Goal: Communication & Community: Answer question/provide support

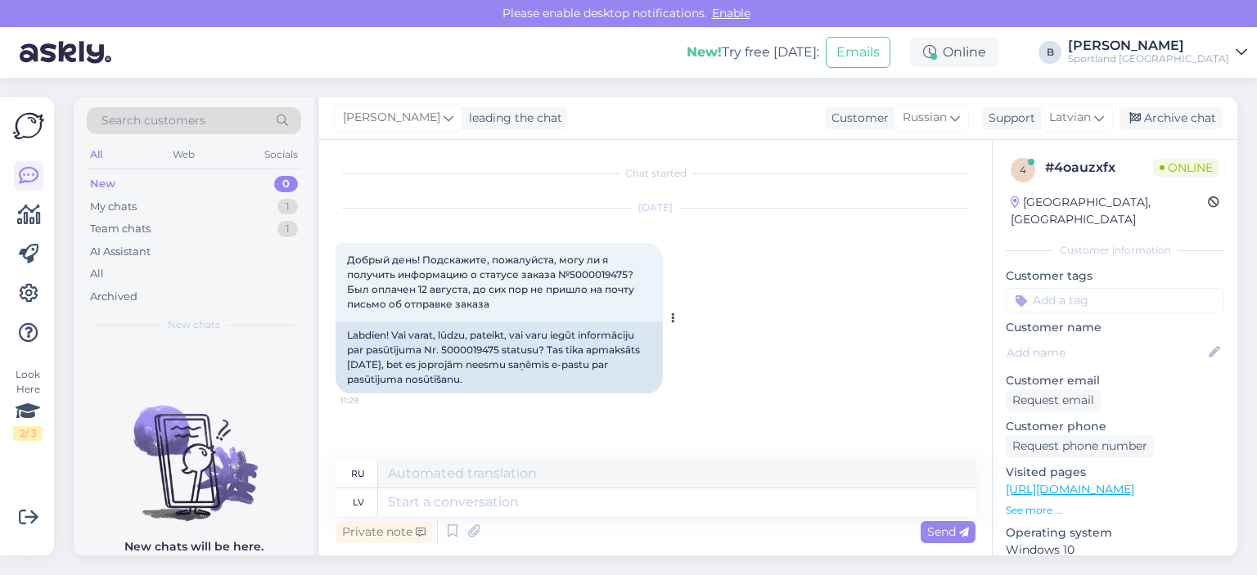
click at [462, 346] on div "Labdien! Vai varat, lūdzu, pateikt, vai varu iegūt informāciju par pasūtījuma N…" at bounding box center [499, 358] width 327 height 72
copy div "5000019475"
click at [490, 507] on textarea at bounding box center [676, 503] width 597 height 28
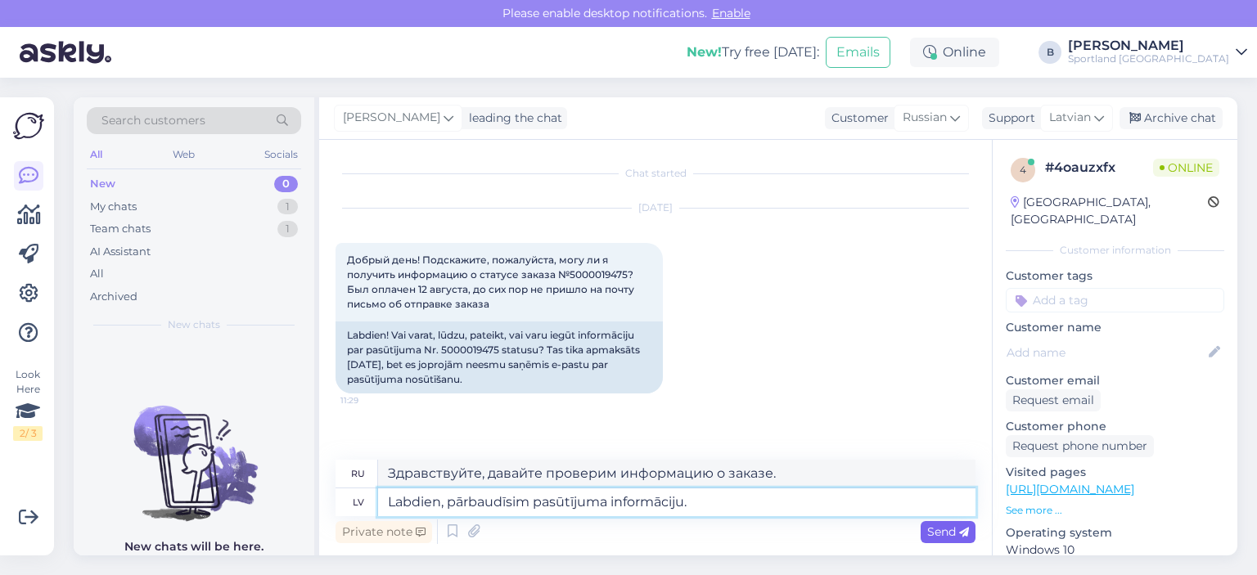
type textarea "Labdien, pārbaudīsim pasūtījuma informāciju."
click at [934, 533] on span "Send" at bounding box center [948, 532] width 42 height 15
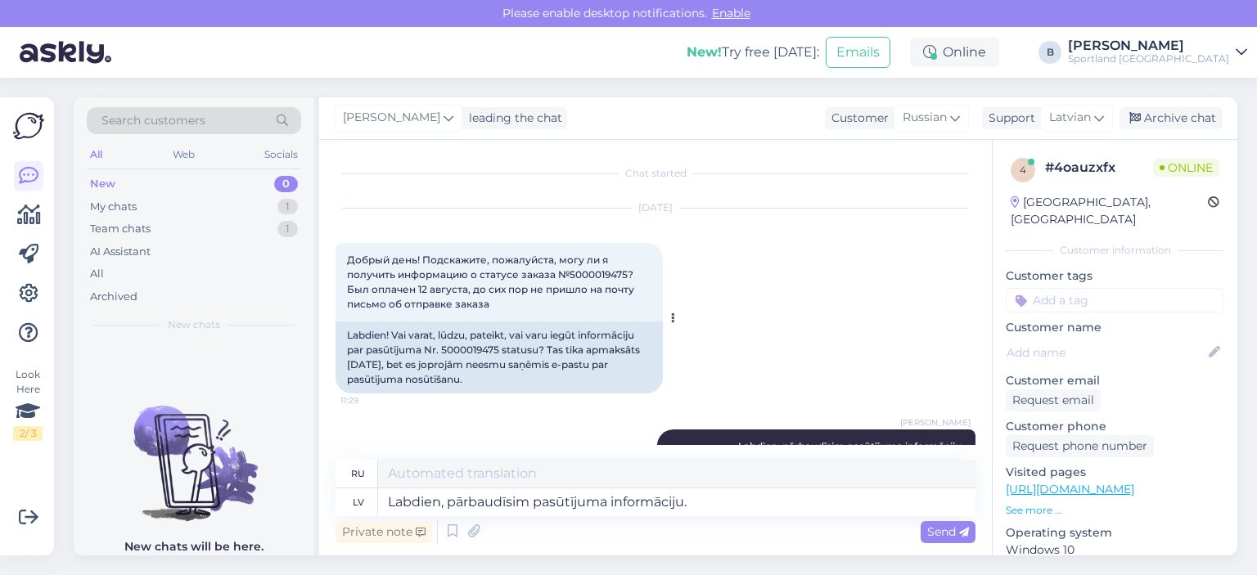
scroll to position [64, 0]
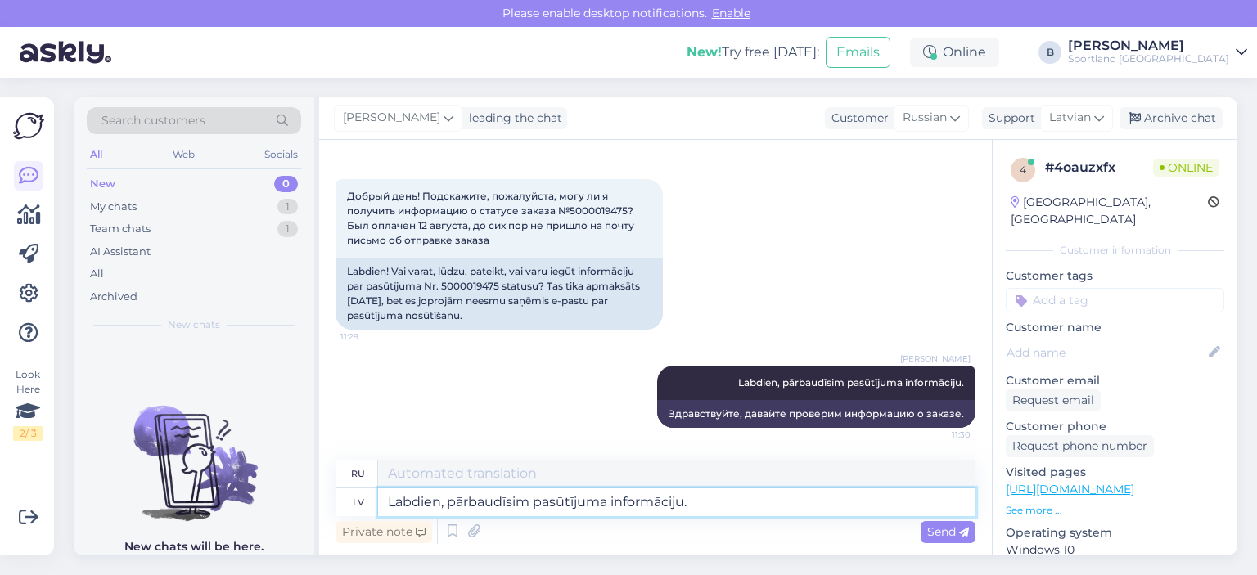
click at [481, 492] on textarea "Labdien, pārbaudīsim pasūtījuma informāciju." at bounding box center [676, 503] width 597 height 28
type textarea "J"
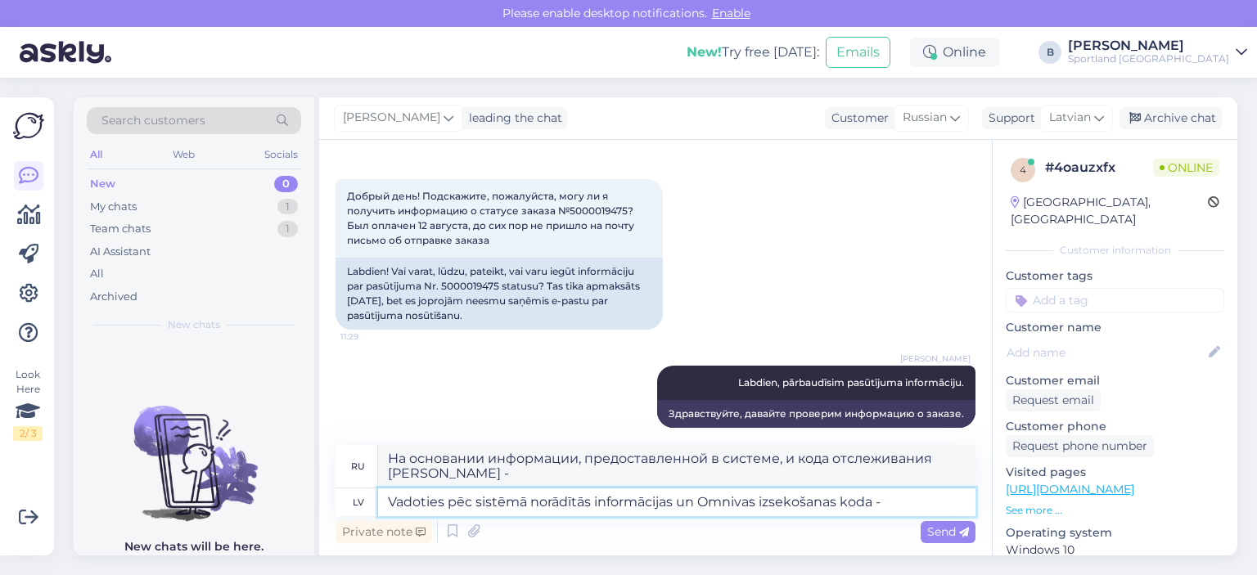
paste textarea "CC824060650EE"
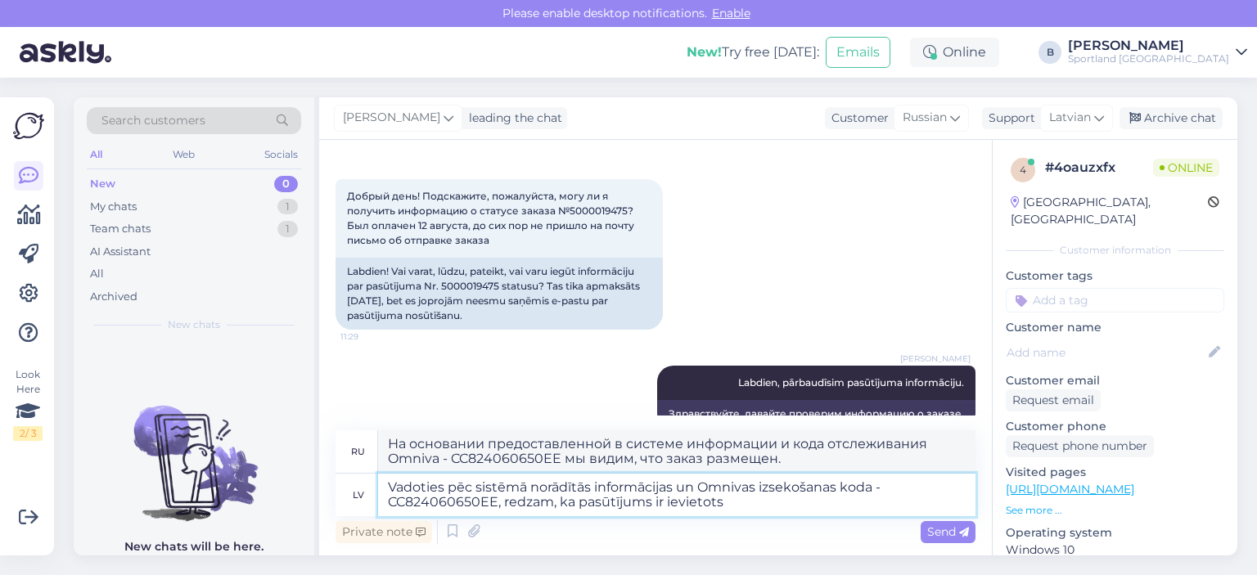
paste textarea "Sillamäe Coop Maksimarketi pakiautomaat"
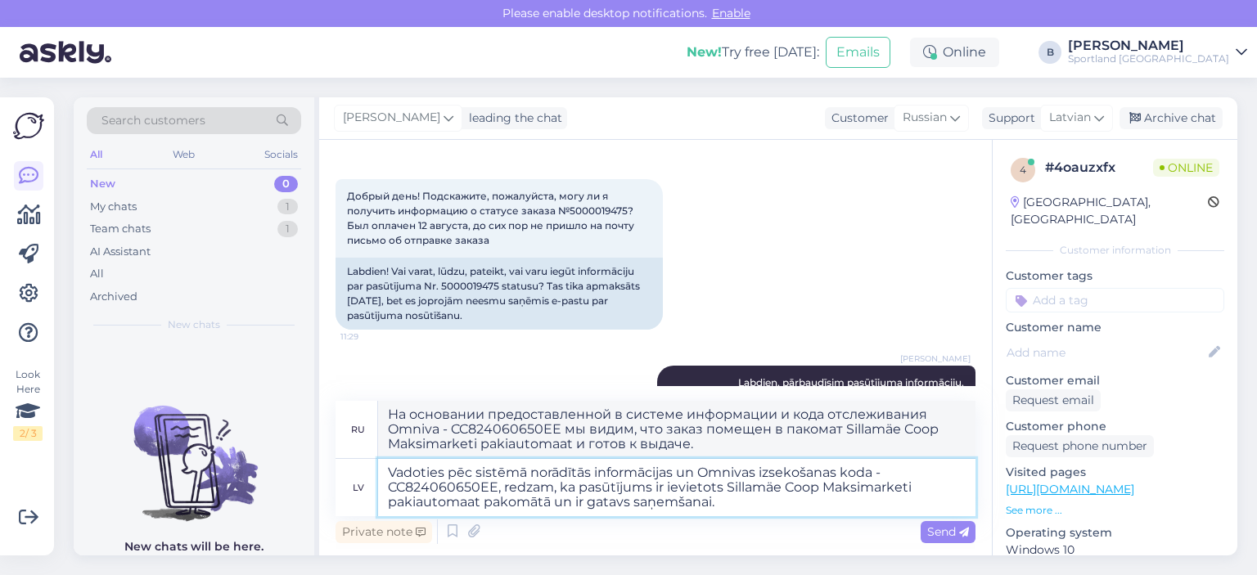
click at [552, 503] on textarea "Vadoties pēc sistēmā norādītās informācijas un Omnivas izsekošanas koda - CC824…" at bounding box center [676, 487] width 597 height 57
type textarea "Vadoties pēc sistēmā norādītās informācijas un Omnivas izsekošanas koda - CC824…"
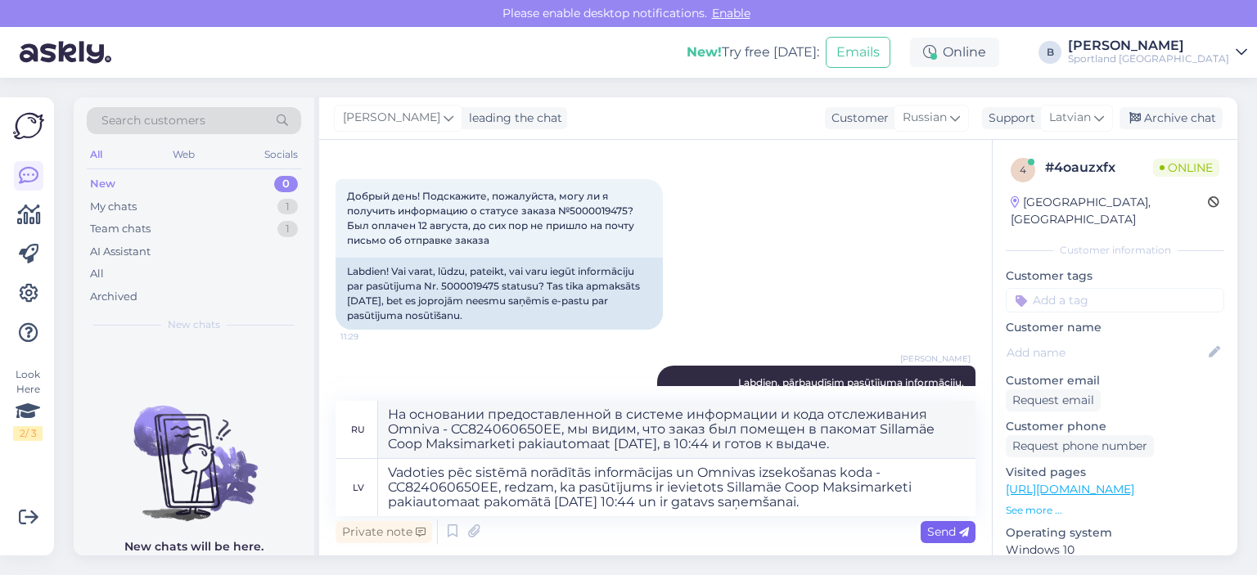
click at [940, 537] on span "Send" at bounding box center [948, 532] width 42 height 15
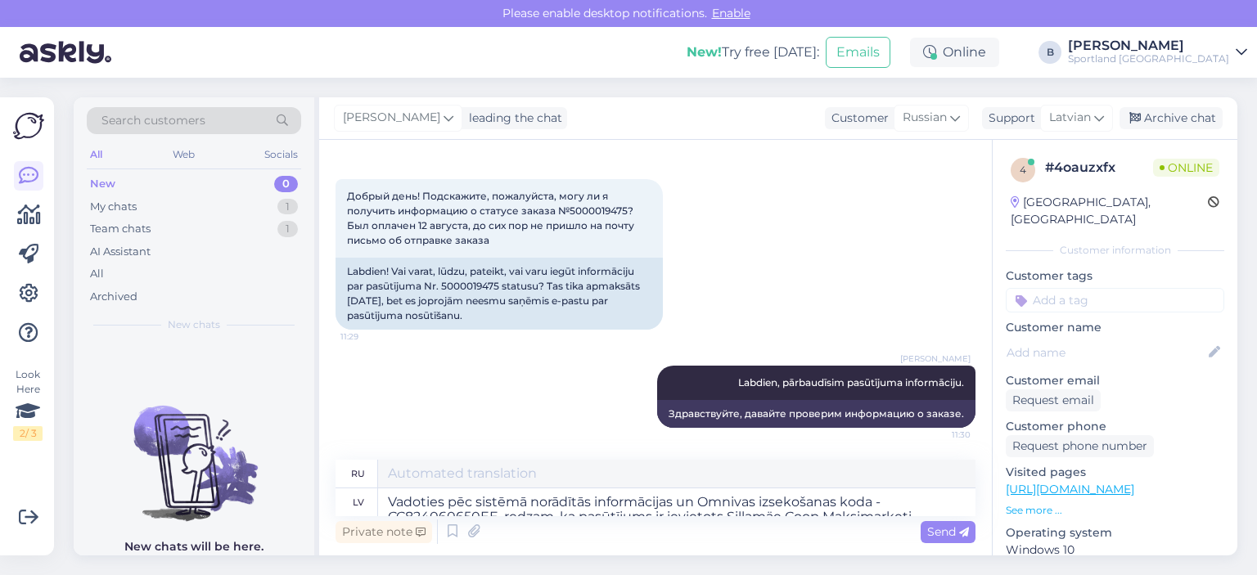
scroll to position [280, 0]
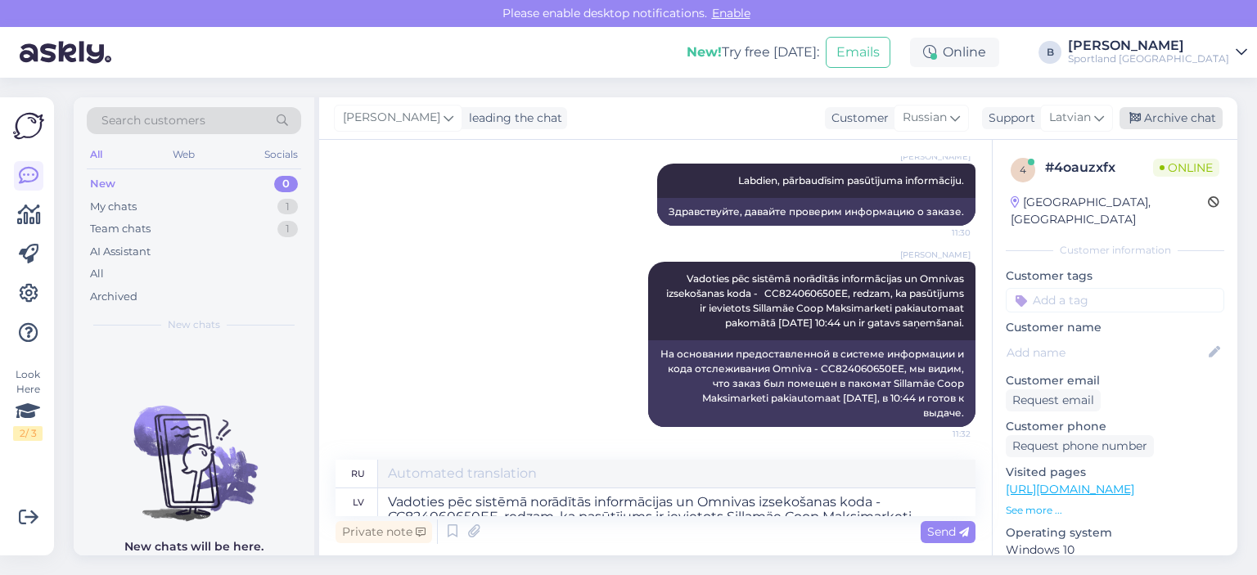
click at [1157, 124] on div "Archive chat" at bounding box center [1171, 118] width 103 height 22
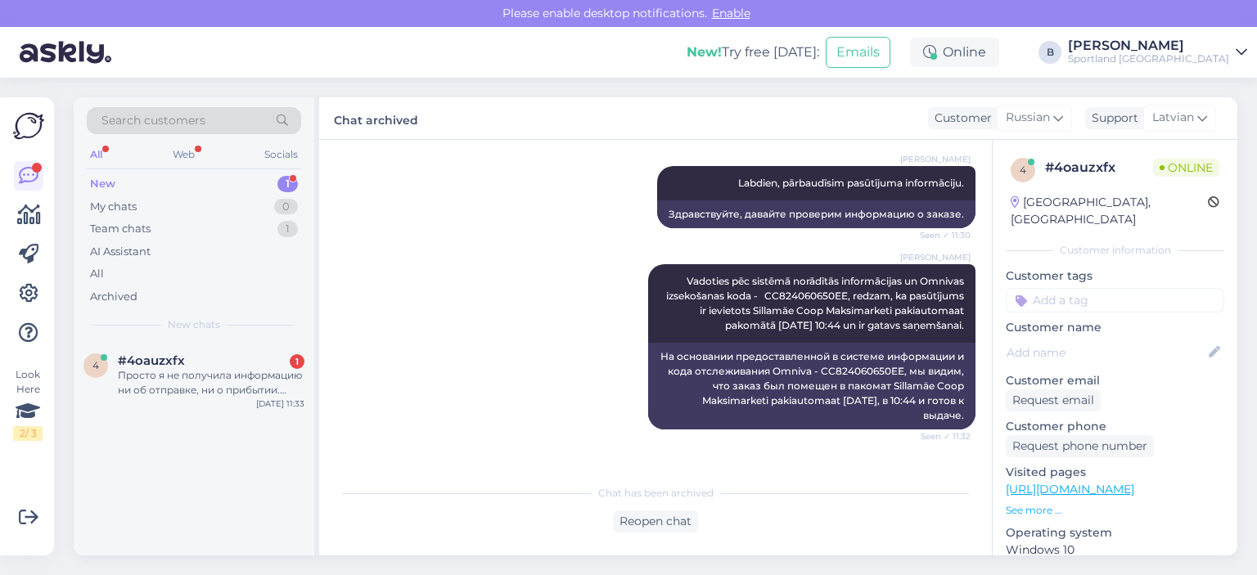
scroll to position [349, 0]
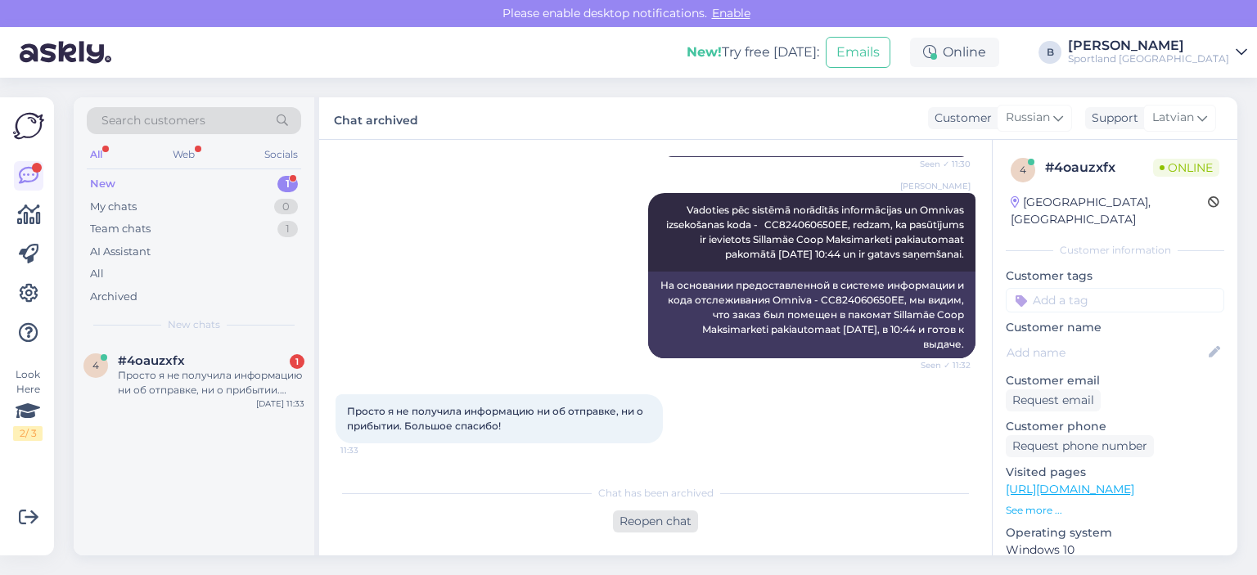
click at [651, 518] on div "Reopen chat" at bounding box center [655, 522] width 85 height 22
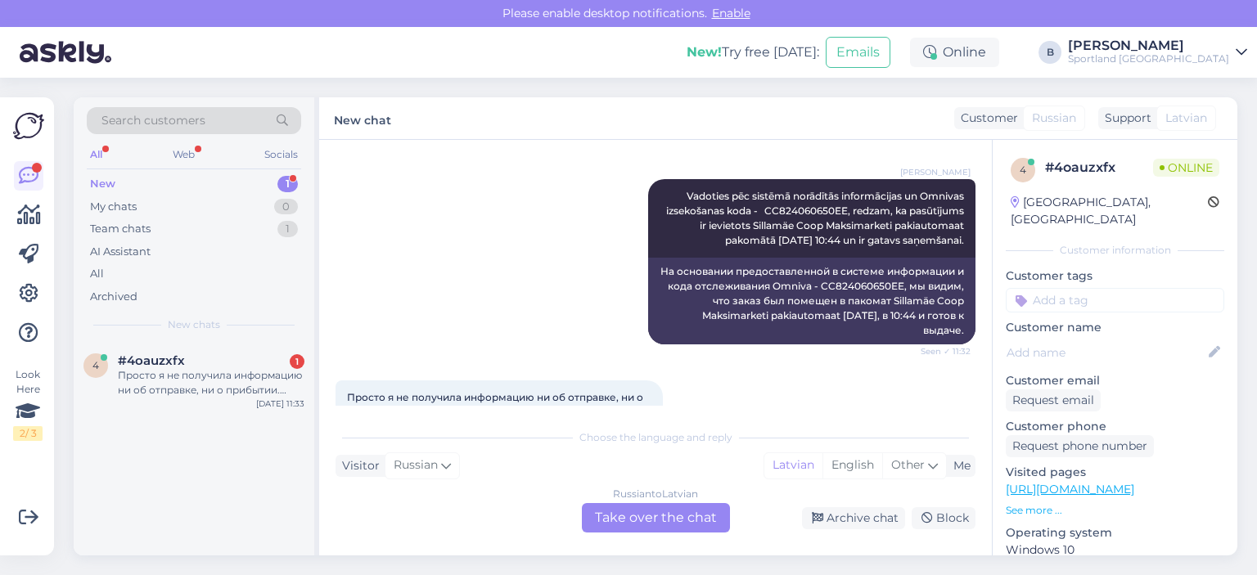
scroll to position [404, 0]
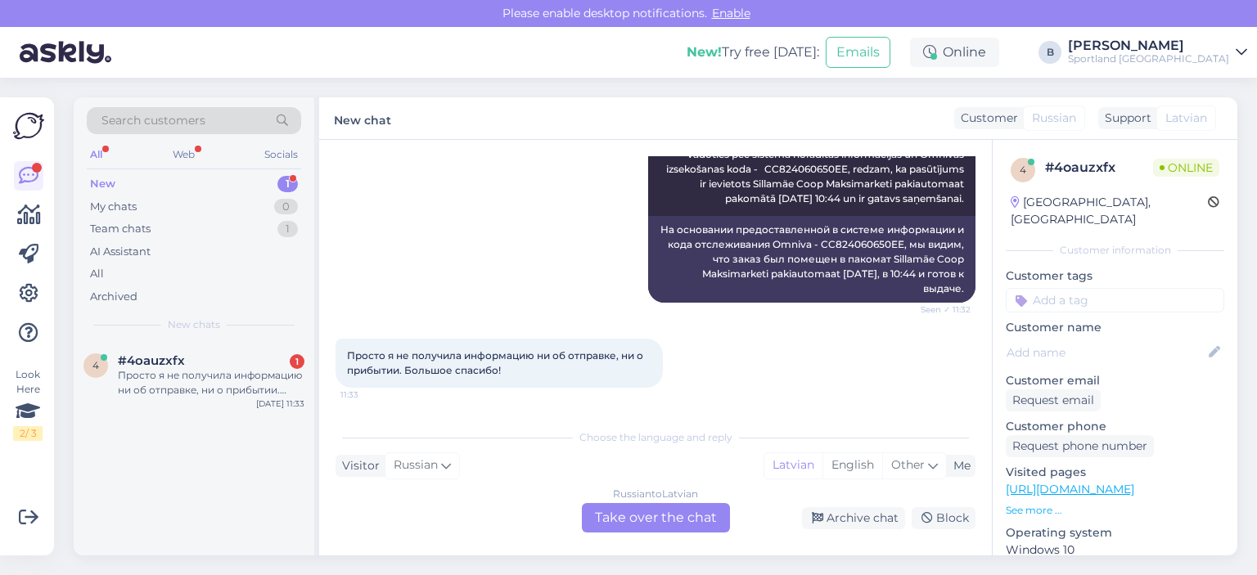
click at [684, 516] on div "Russian to Latvian Take over the chat" at bounding box center [656, 517] width 148 height 29
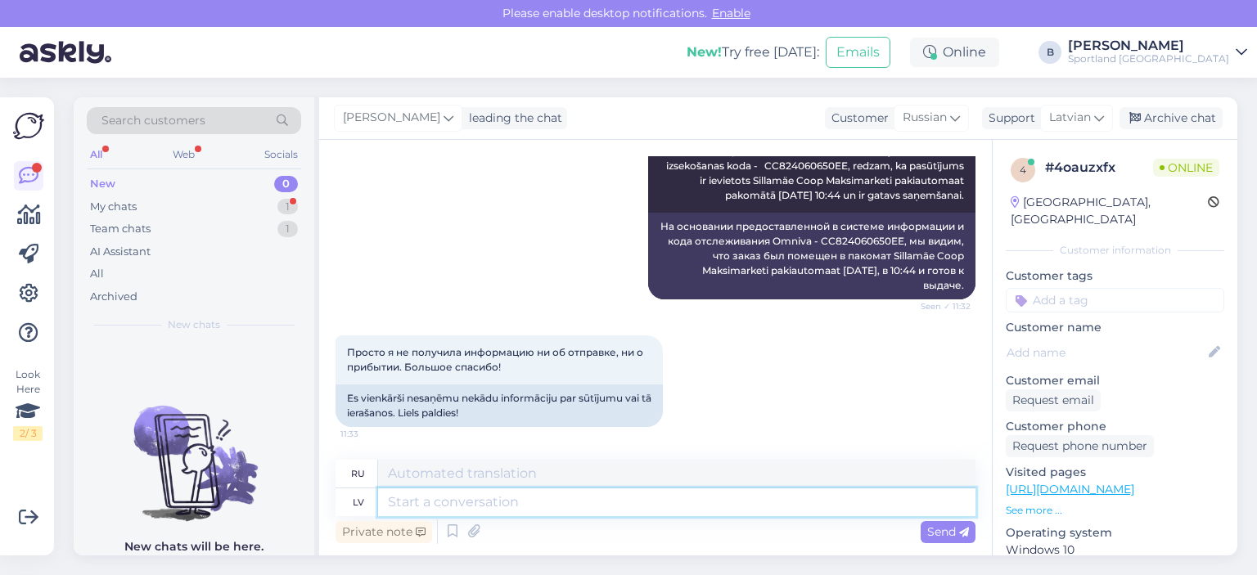
click at [568, 507] on textarea at bounding box center [676, 503] width 597 height 28
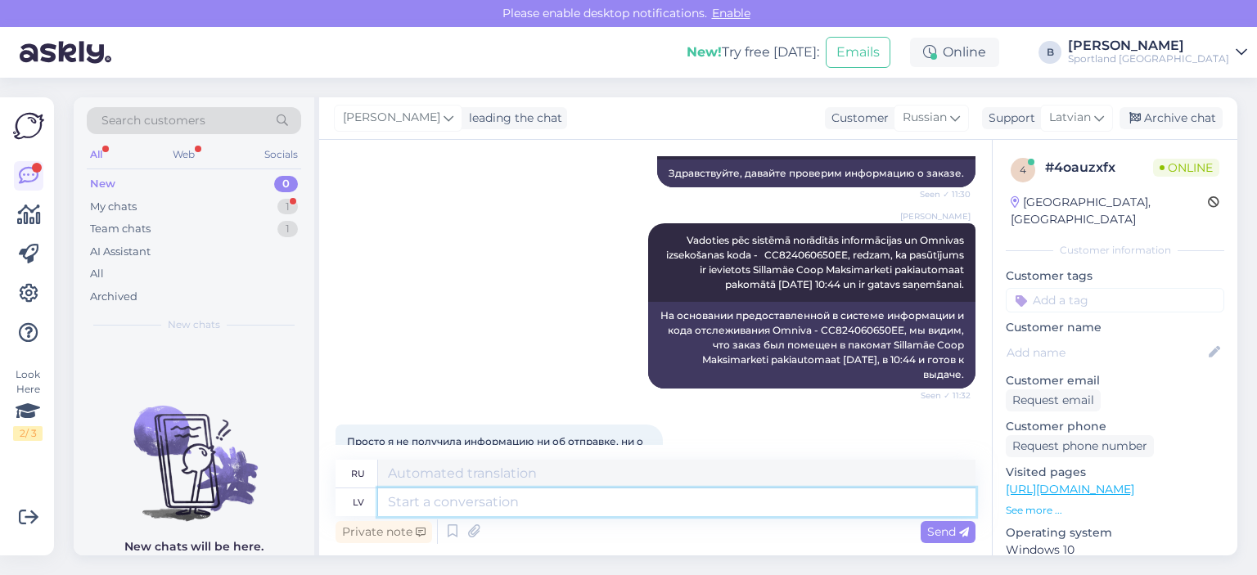
scroll to position [77, 0]
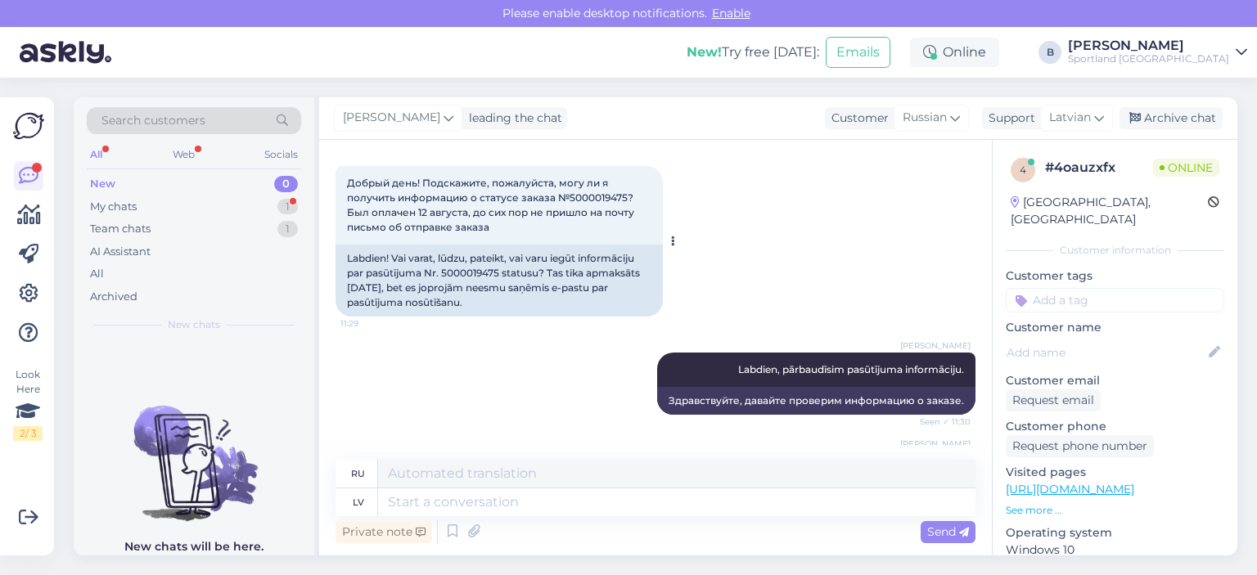
click at [468, 271] on div "Labdien! Vai varat, lūdzu, pateikt, vai varu iegūt informāciju par pasūtījuma N…" at bounding box center [499, 281] width 327 height 72
copy div "5000019475"
click at [488, 494] on textarea at bounding box center [676, 503] width 597 height 28
type textarea "Vai n"
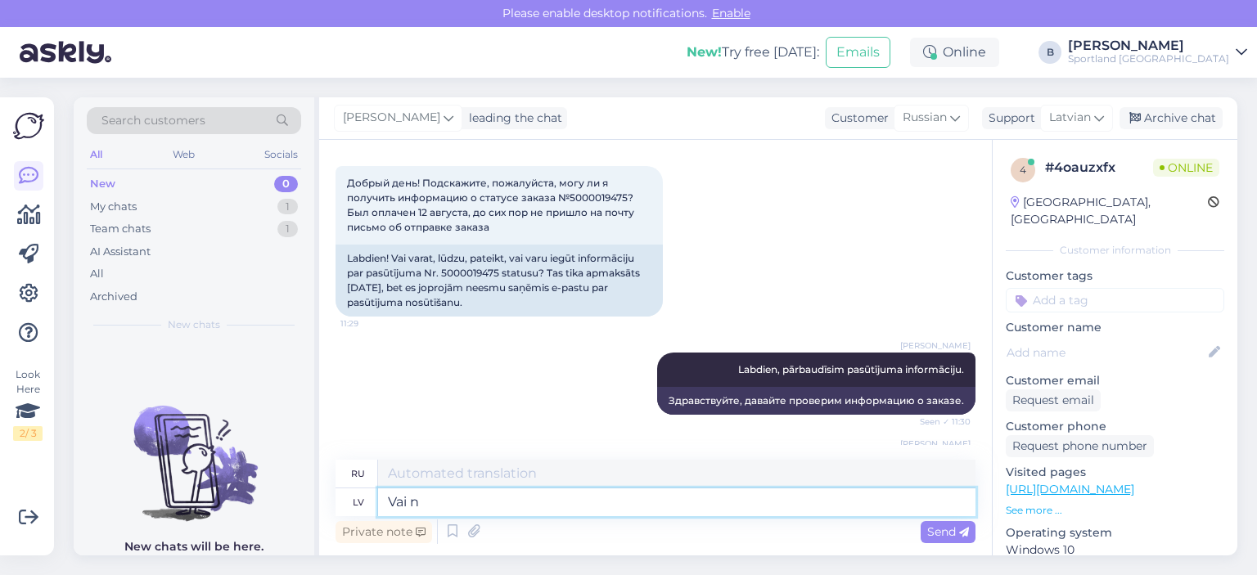
type textarea "Или"
type textarea "Vai norādītais t"
type textarea "Указано ли"
type textarea "Vai norādītais telefona n"
type textarea "Указан ли номер телефона?"
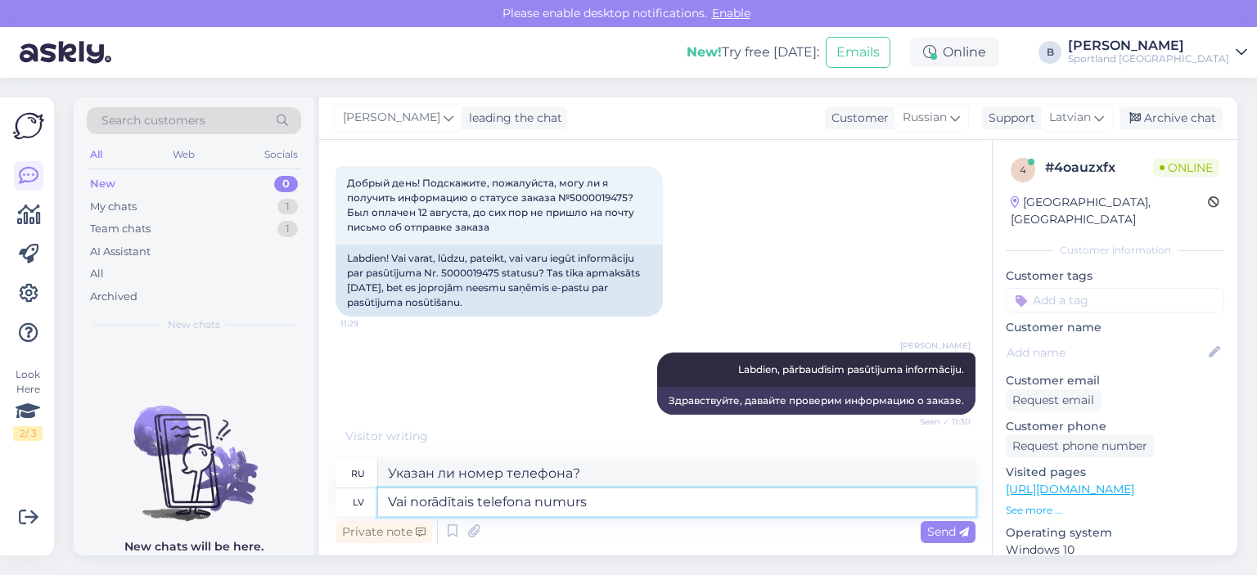
type textarea "Vai norādītais telefona numurs i"
type textarea "Номер телефона указан?"
type textarea "Vai norādītais telefona numurs ir pareizs -"
type textarea "Верн ли указанный номер телефона?"
paste textarea "T: [PHONE_NUMBER]"
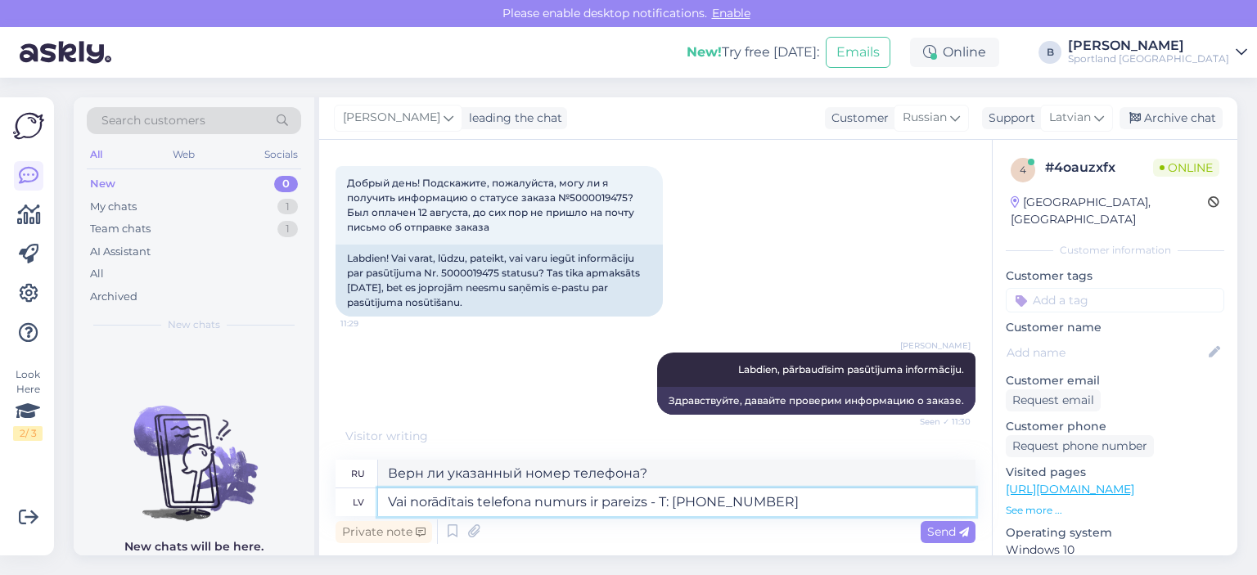
type textarea "Vai norādītais telefona numurs ir pareizs - T: [PHONE_NUMBER]"
type textarea "Корректен ли указанный номер телефона - T: [PHONE_NUMBER]"
type textarea "Vai norādītais telefona numurs ir pareizs - T: [PHONE_NUMBER] ?"
type textarea "Верн ли указанный номер телефона - T: [PHONE_NUMBER]?"
type textarea "Vai norādītais telefona numurs ir pareizs - T: [PHONE_NUMBER] ?"
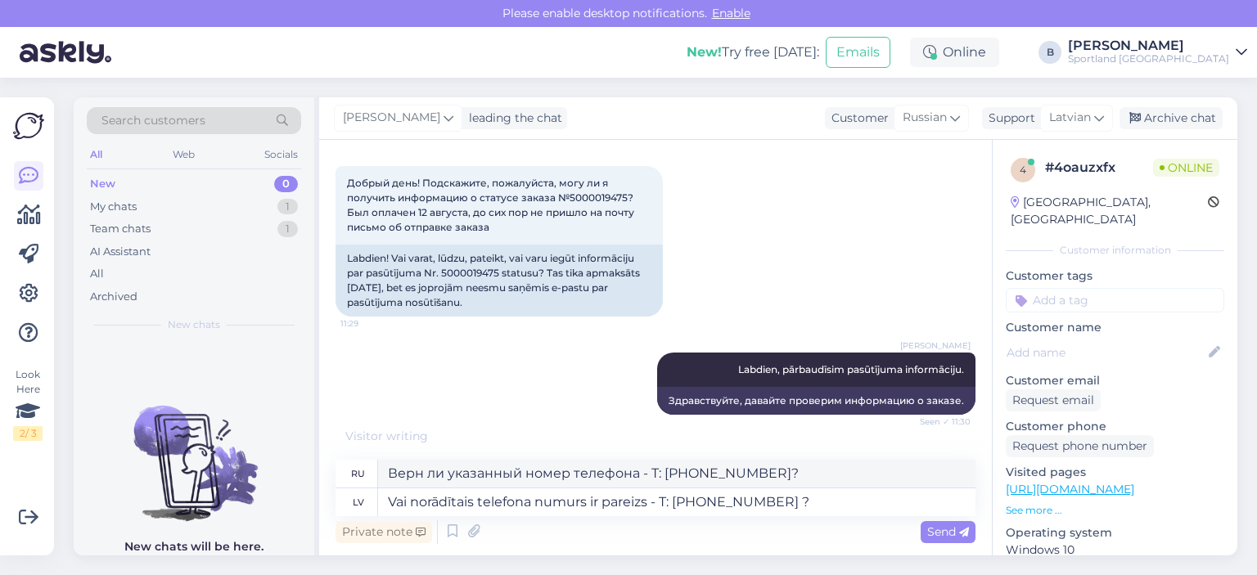
click at [943, 534] on span "Send" at bounding box center [948, 532] width 42 height 15
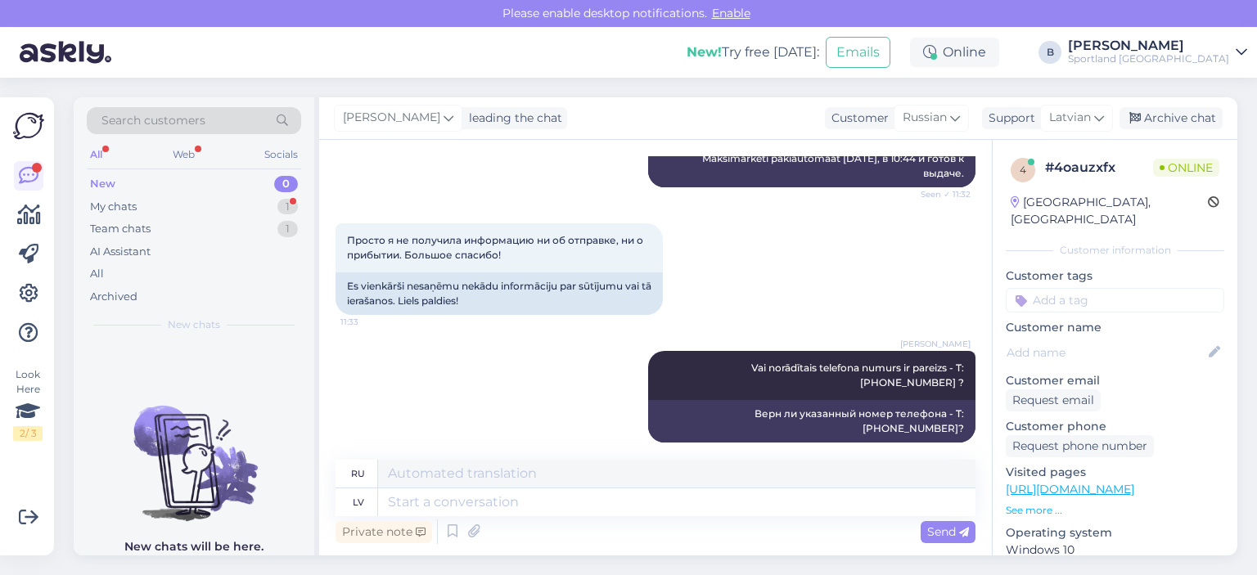
scroll to position [648, 0]
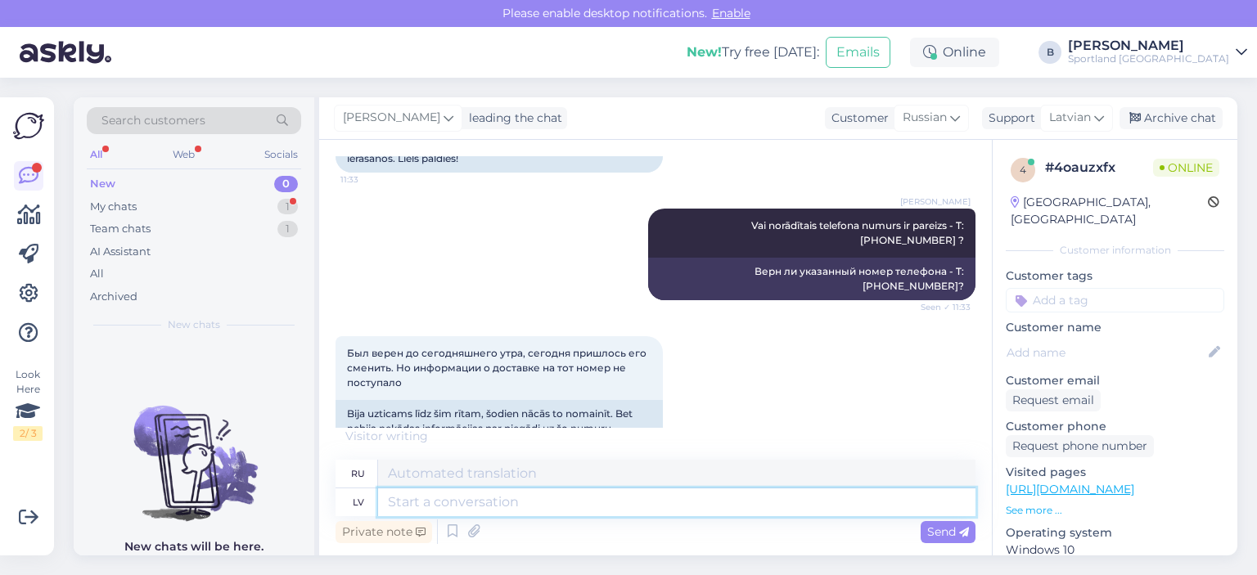
click at [576, 507] on textarea at bounding box center [676, 503] width 597 height 28
type textarea "Jūs v"
type textarea "Ты"
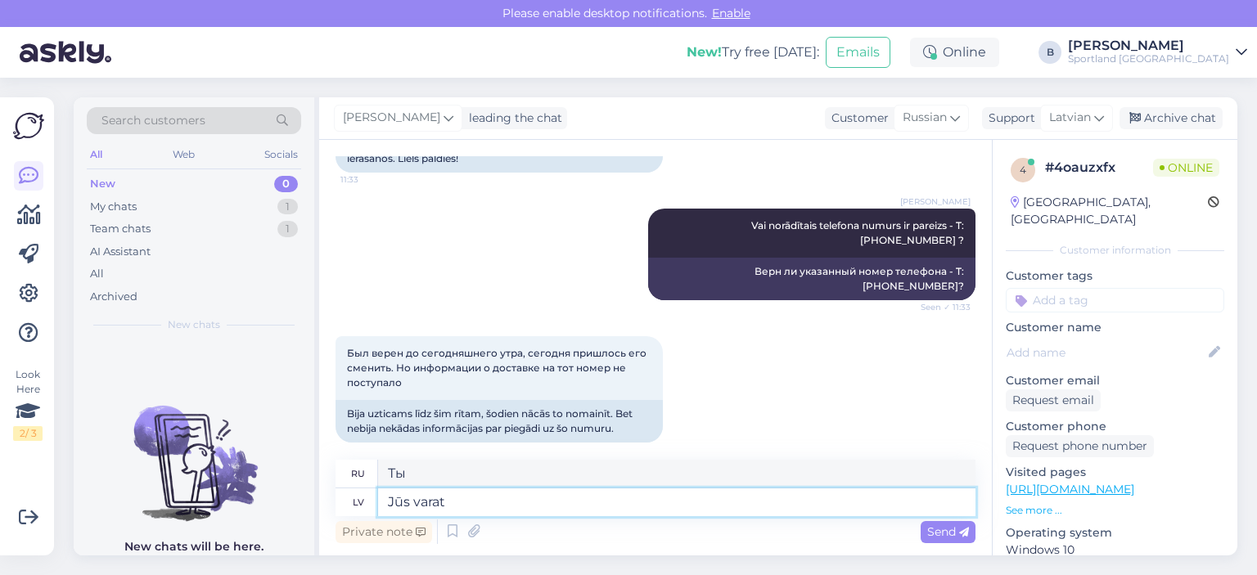
type textarea "Jūs varat n"
type textarea "Ты можешь"
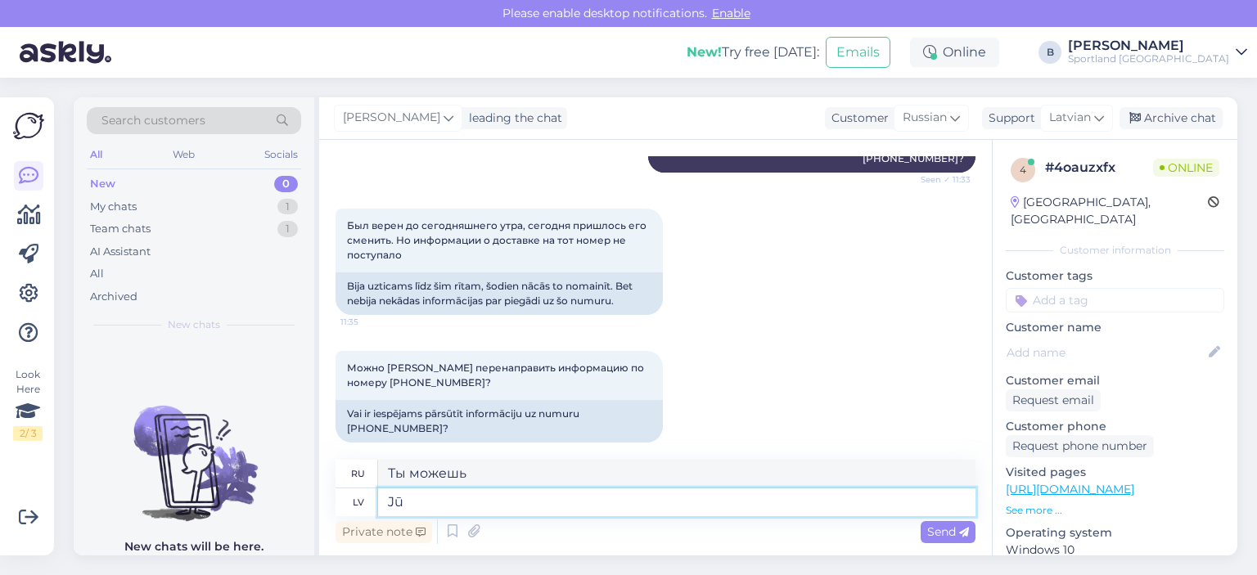
type textarea "J"
type textarea "Ты"
type textarea "Jā, n"
type textarea "Да,"
type textarea "Jā, nodosim i"
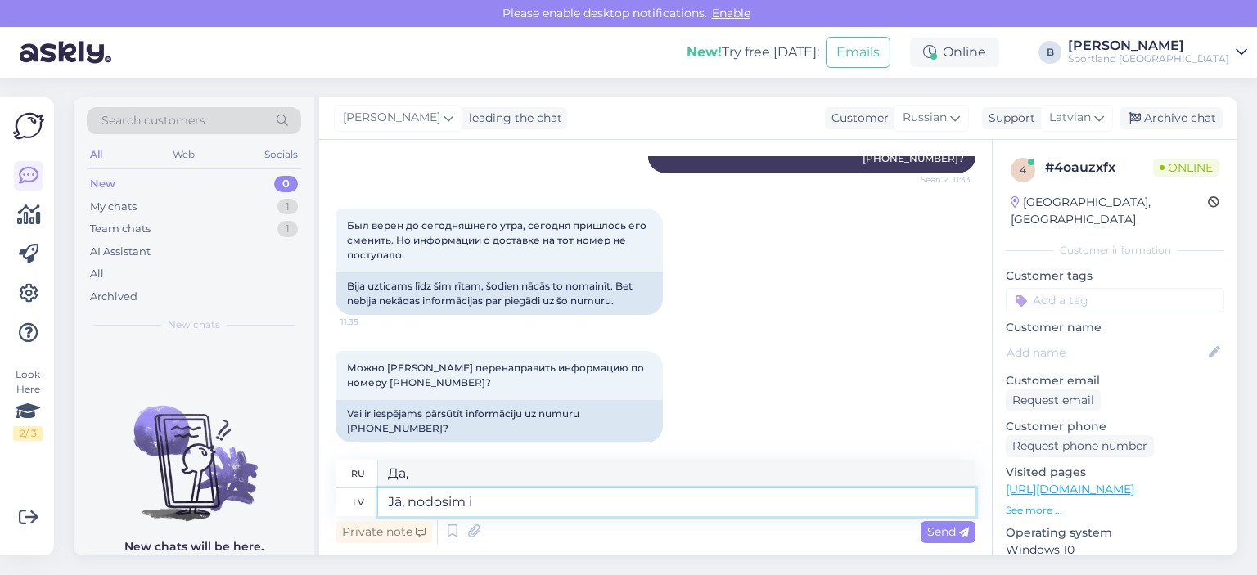
type textarea "Да, давайте пропустим."
type textarea "Jā, nodosim informāciju, la"
type textarea "Да, мы передадим информацию,"
type textarea "Jā, nodosim informāciju, lai J"
type textarea "Да, мы передадим информацию"
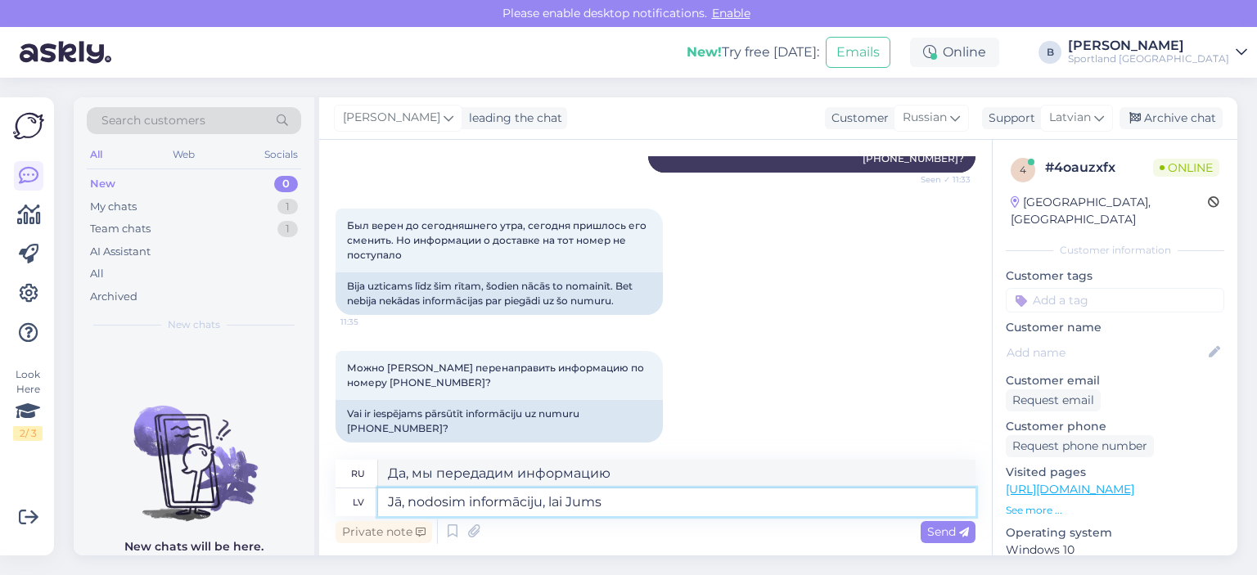
type textarea "Jā, nodosim informāciju, lai Jums n"
type textarea "Да, мы передадим вам информацию."
type textarea "Jā, nodosim informāciju, lai Jums nosūta a"
type textarea "Да, мы передадим вам информацию для отправки."
type textarea "Jā, nodosim informāciju, lai Jums nosūta atkārtoti"
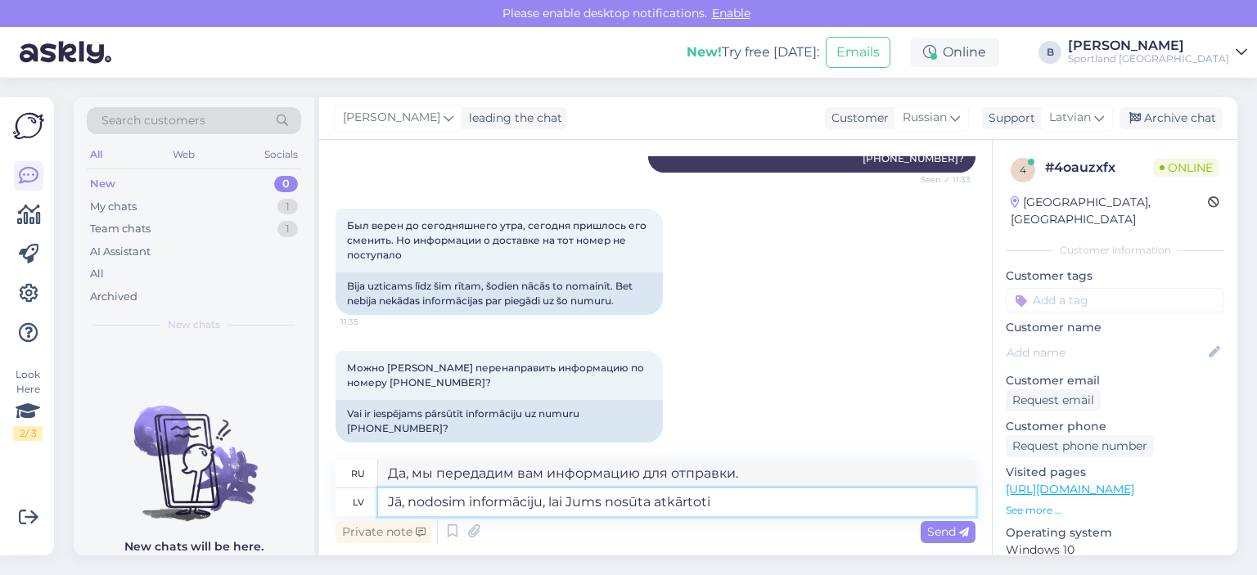
type textarea "Да, мы передадим вам информацию для повторной отправки."
type textarea "Jā, nodosim informāciju, lai Jums nosūta atkārtoti ziņu. :"
type textarea "Да, мы передадим информацию, чтобы иметь возможность отправить вам повторное со…"
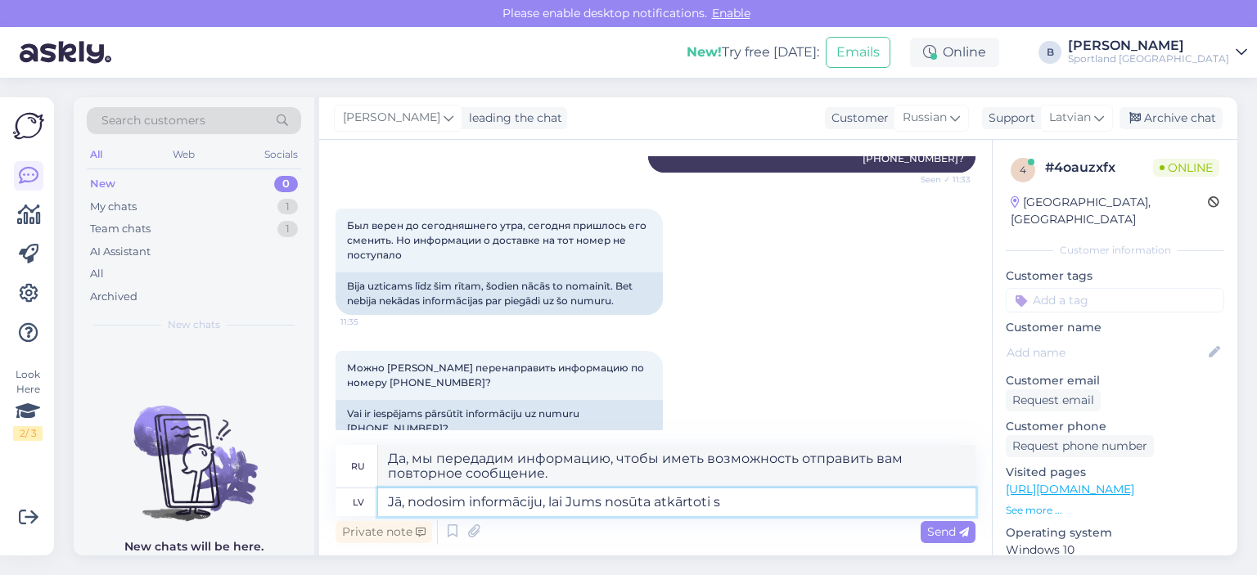
type textarea "Jā, nodosim informāciju, lai Jums nosūta atkārtoti sa"
type textarea "Да, мы передадим вам информацию для повторной отправки."
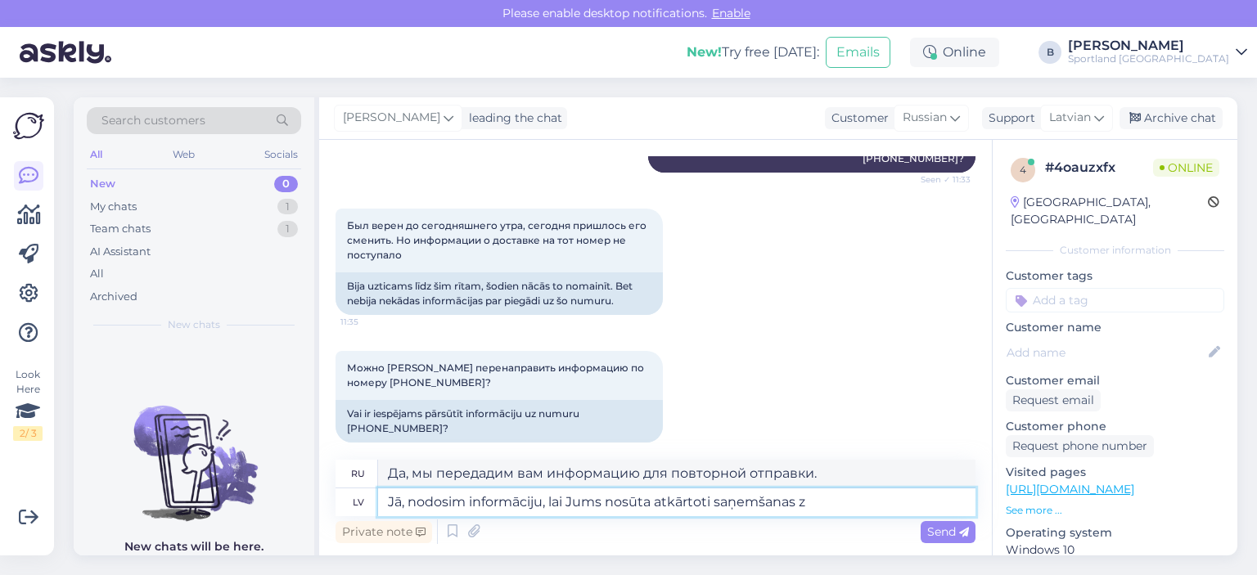
type textarea "Jā, nodosim informāciju, lai Jums nosūta atkārtoti saņemšanas zi"
type textarea "Да, мы предоставим информацию для повторной отправки вам квитанции."
type textarea "Jā, nodosim informāciju, lai Jums nosūta atkārtoti saņemšanas ziņu. :"
type textarea "Да, мы предоставим информацию, чтобы вы могли получить подтверждение получения."
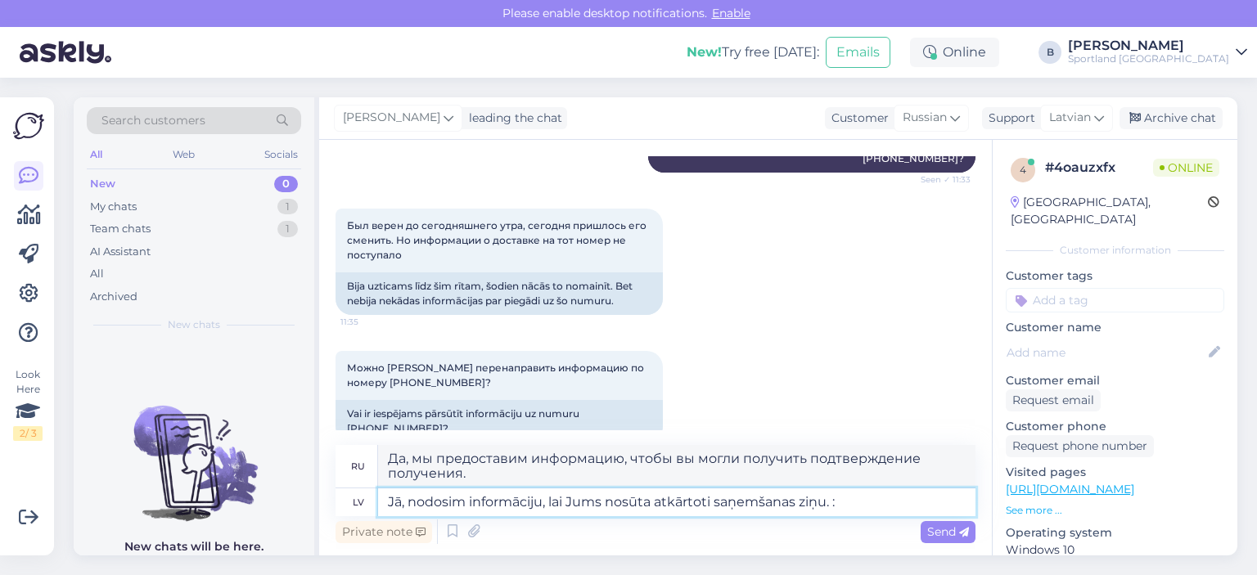
type textarea "Jā, nodosim informāciju, lai Jums nosūta atkārtoti saņemšanas ziņu. :)"
type textarea "Да, мы предоставим информацию, чтобы мы могли снова отправить вам сообщение с п…"
type textarea "Jā, nodosim informāciju, lai Jums nosūta atkārtoti saņemšanas ziņu. :)"
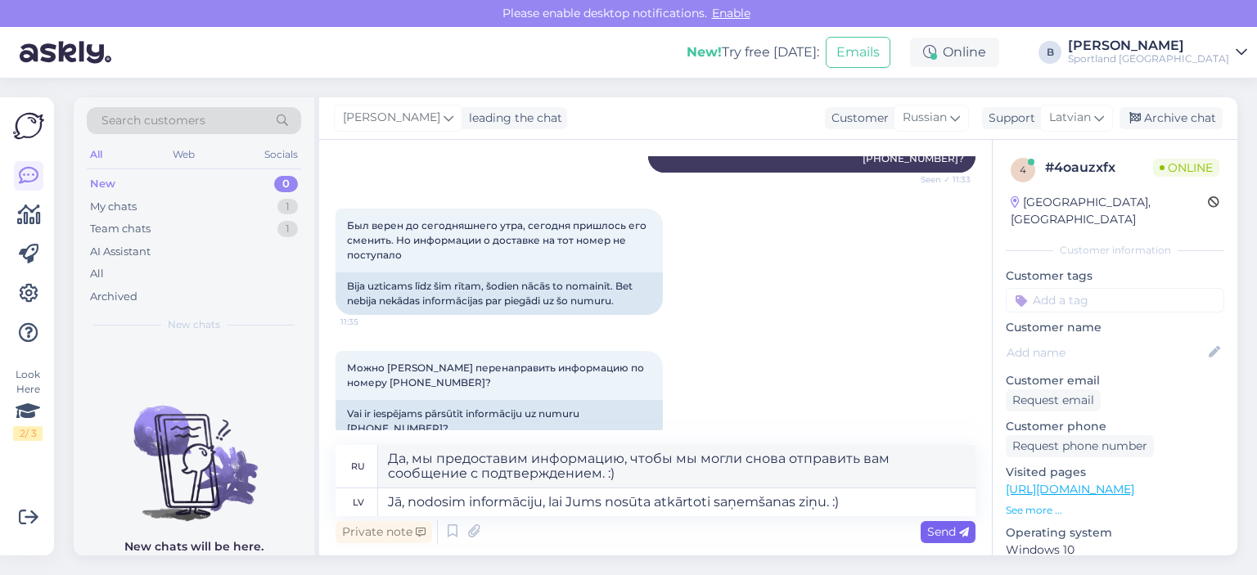
click at [934, 524] on div "Send" at bounding box center [948, 532] width 55 height 22
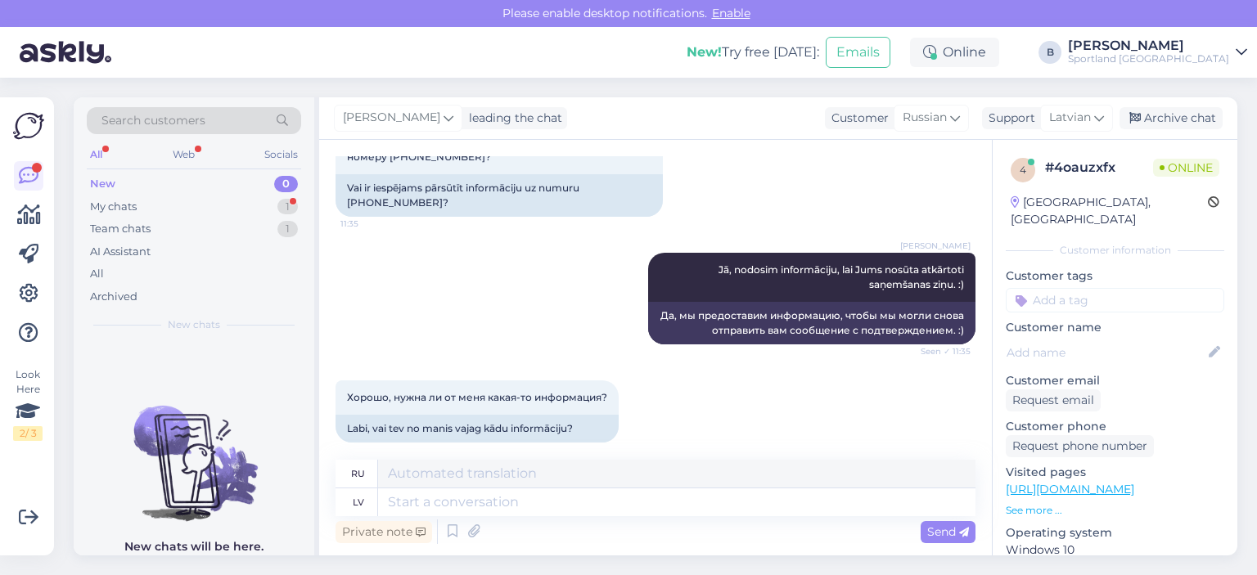
scroll to position [1002, 0]
click at [599, 498] on textarea at bounding box center [676, 503] width 597 height 28
type textarea "Nē"
type textarea "Нет"
type textarea "Nē, v"
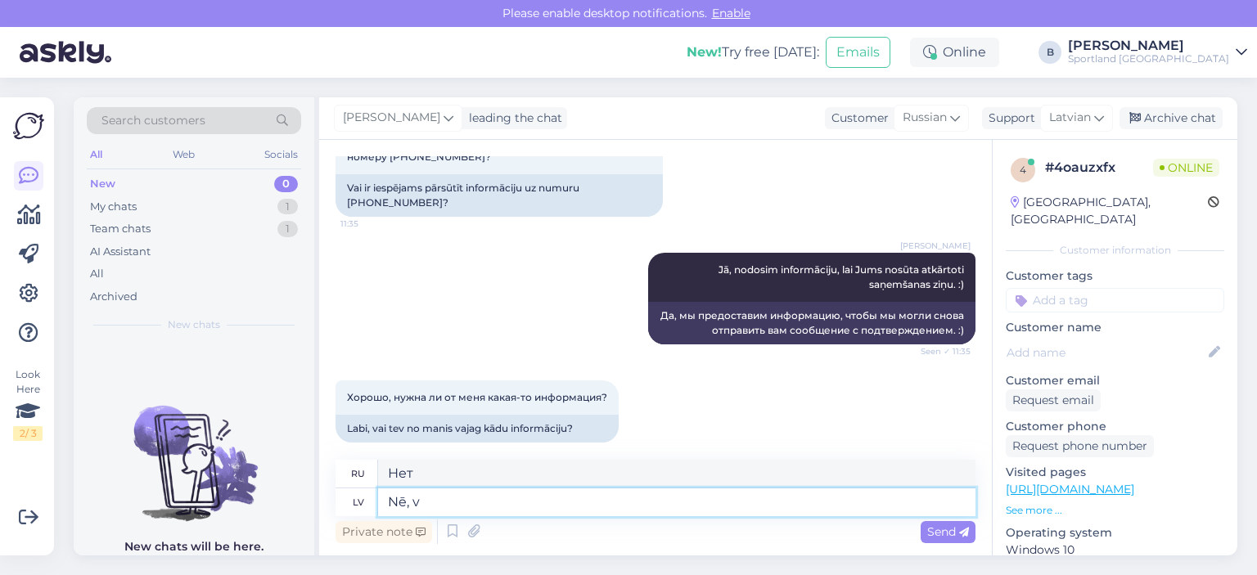
type textarea "Нет,"
type textarea "Nē, viss"
type textarea "Нет, все"
type textarea "Nē, viss kārtībā."
type textarea "Нет, все в порядке."
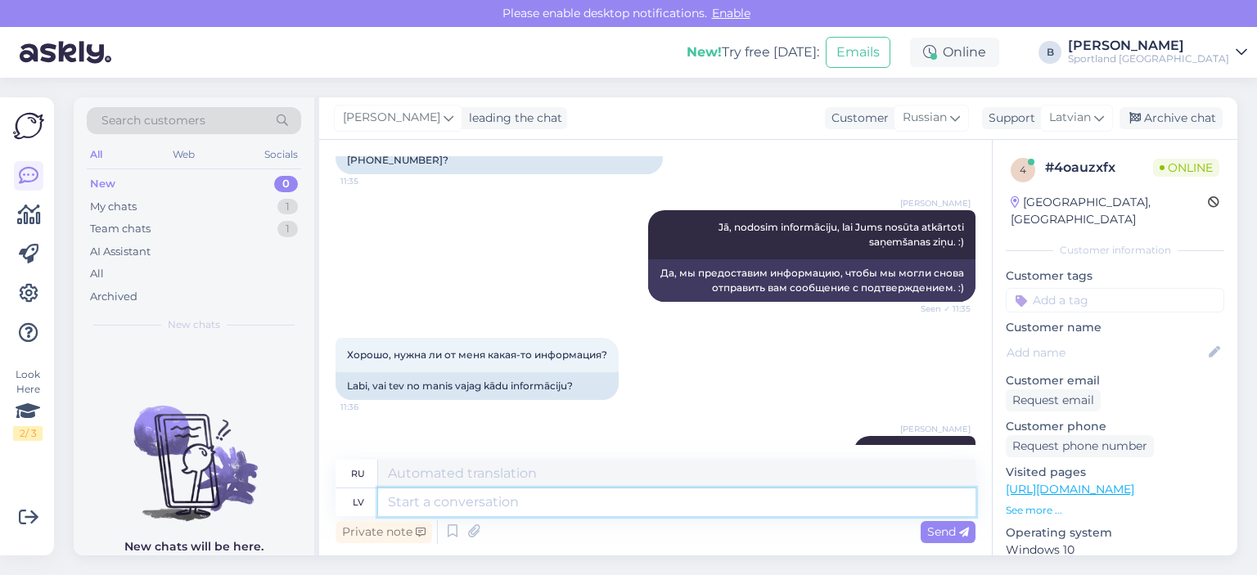
scroll to position [936, 0]
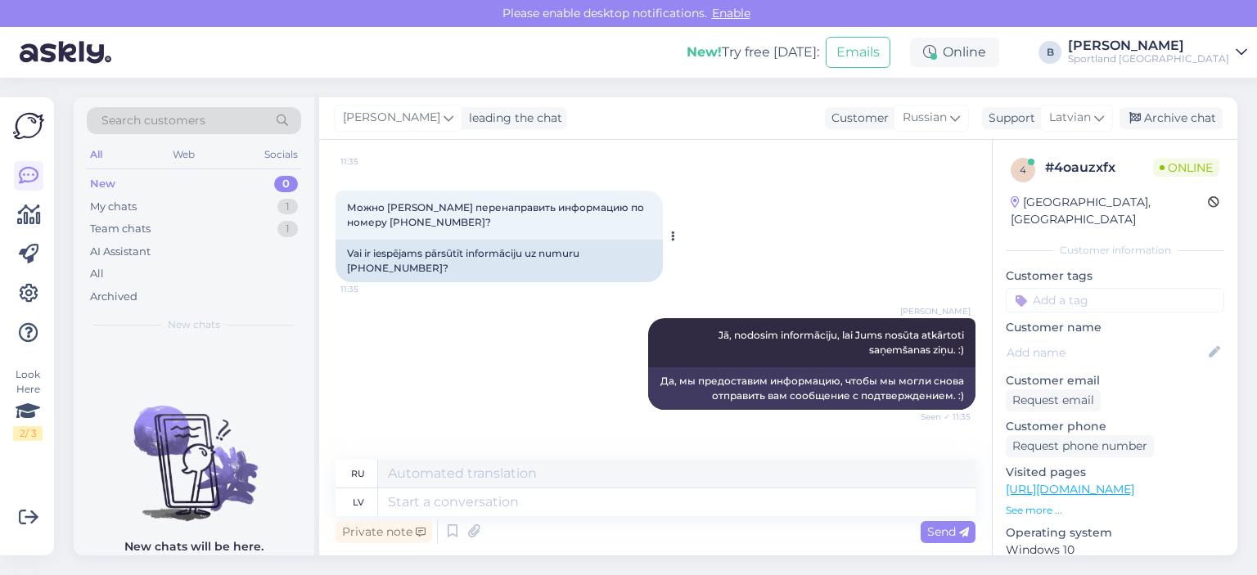
drag, startPoint x: 588, startPoint y: 237, endPoint x: 609, endPoint y: 248, distance: 24.2
click at [609, 248] on div "Vai ir iespējams pārsūtīt informāciju uz numuru [PHONE_NUMBER]?" at bounding box center [499, 261] width 327 height 43
copy div "[PHONE_NUMBER]?"
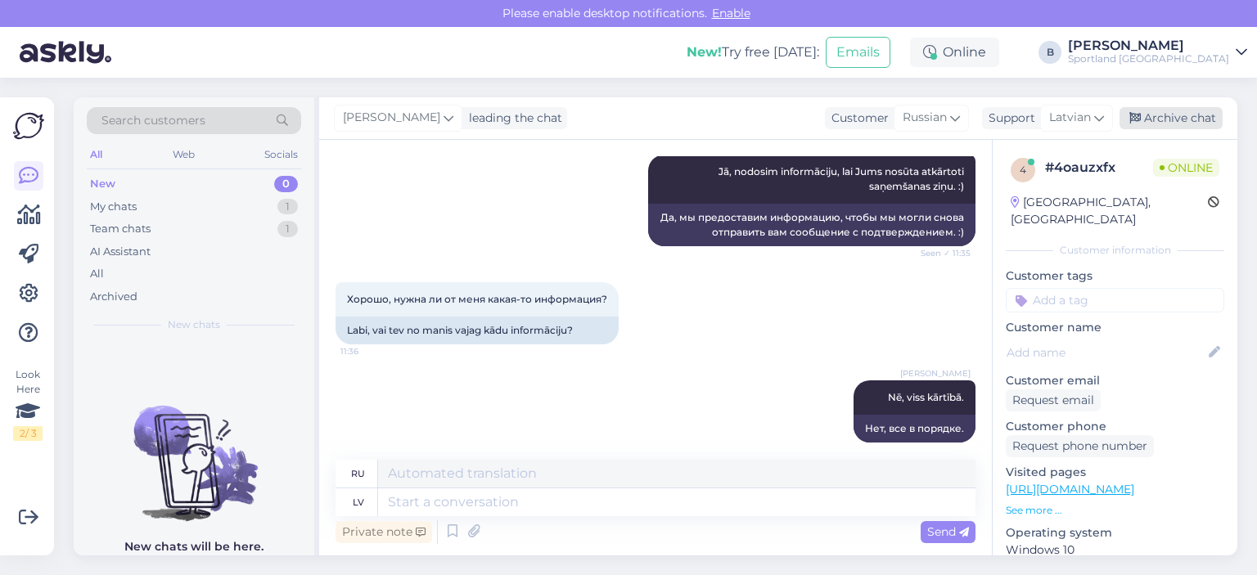
click at [1183, 119] on div "Archive chat" at bounding box center [1171, 118] width 103 height 22
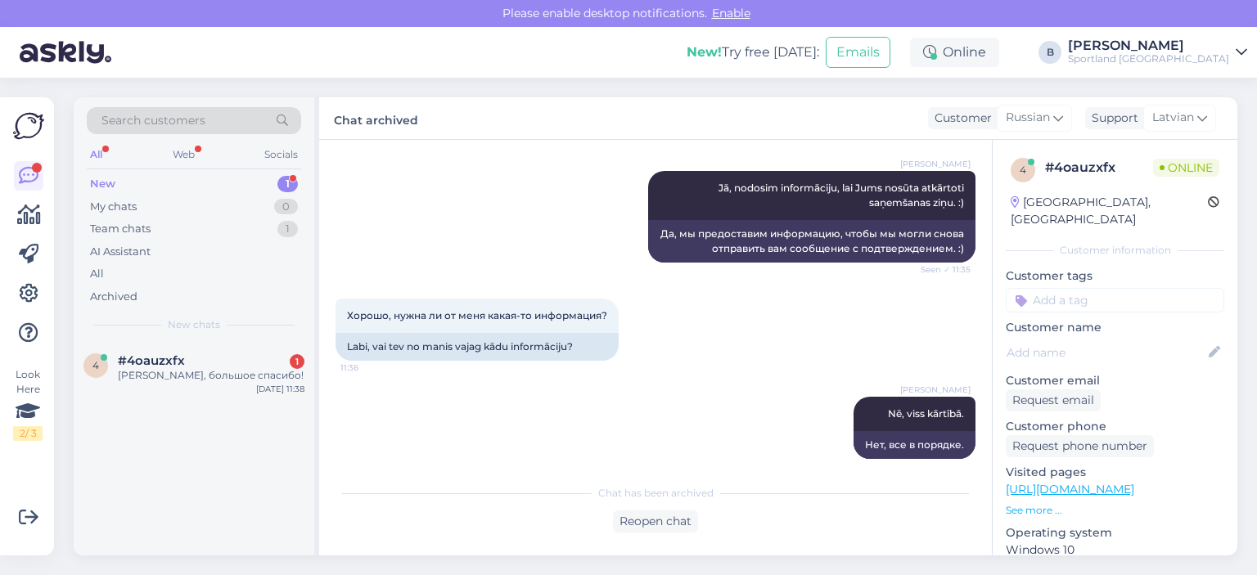
scroll to position [1154, 0]
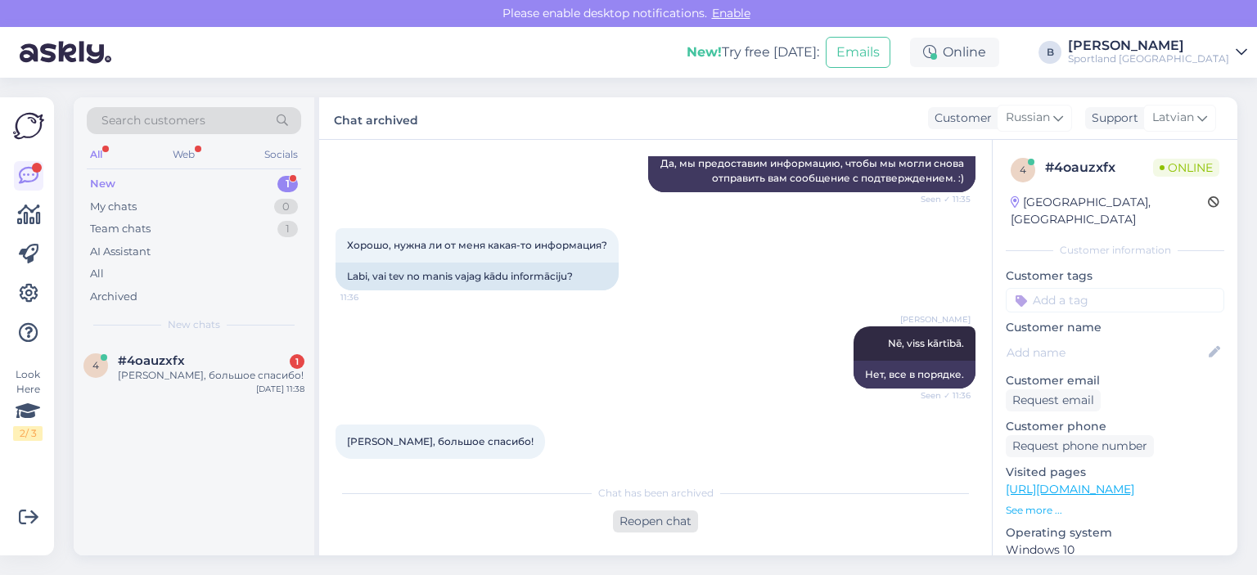
click at [650, 514] on div "Reopen chat" at bounding box center [655, 522] width 85 height 22
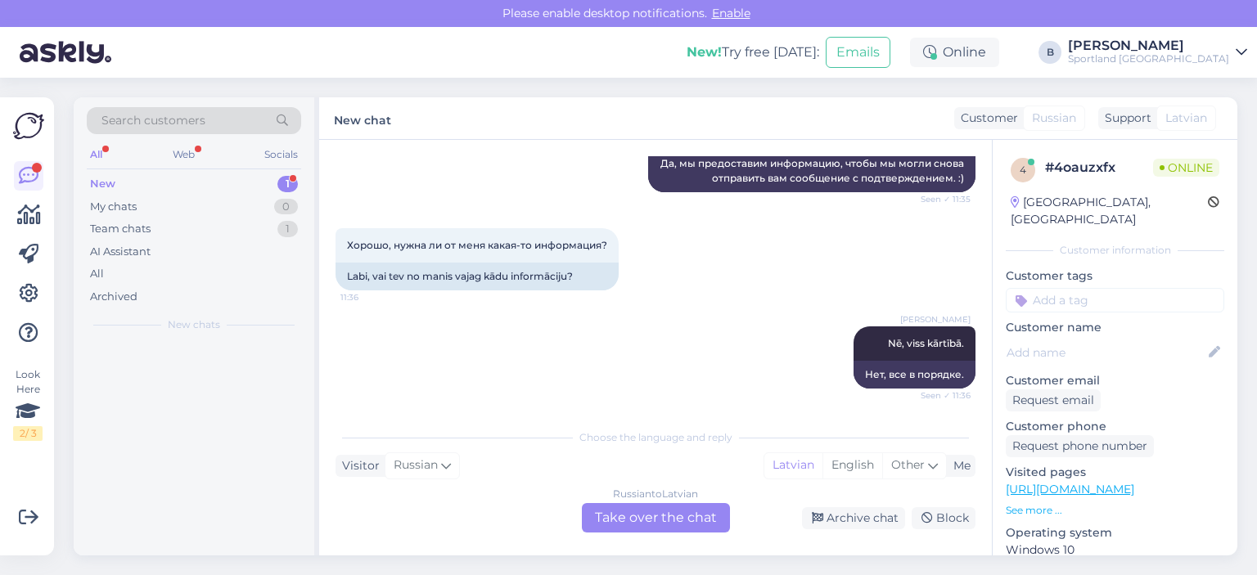
scroll to position [1172, 0]
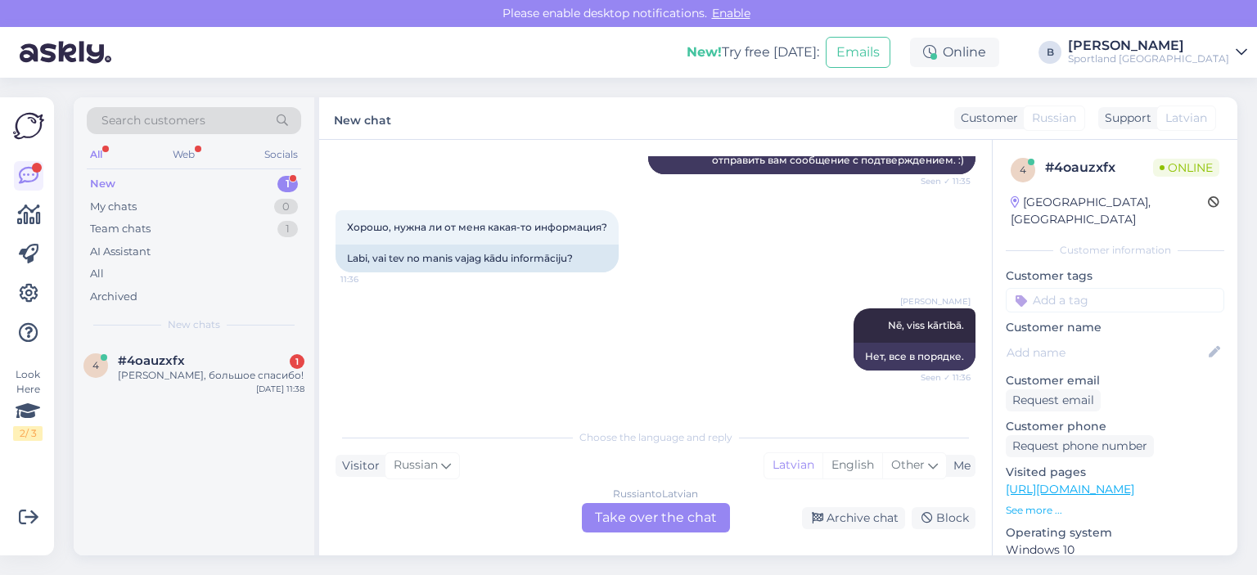
click at [637, 513] on div "Russian to Latvian Take over the chat" at bounding box center [656, 517] width 148 height 29
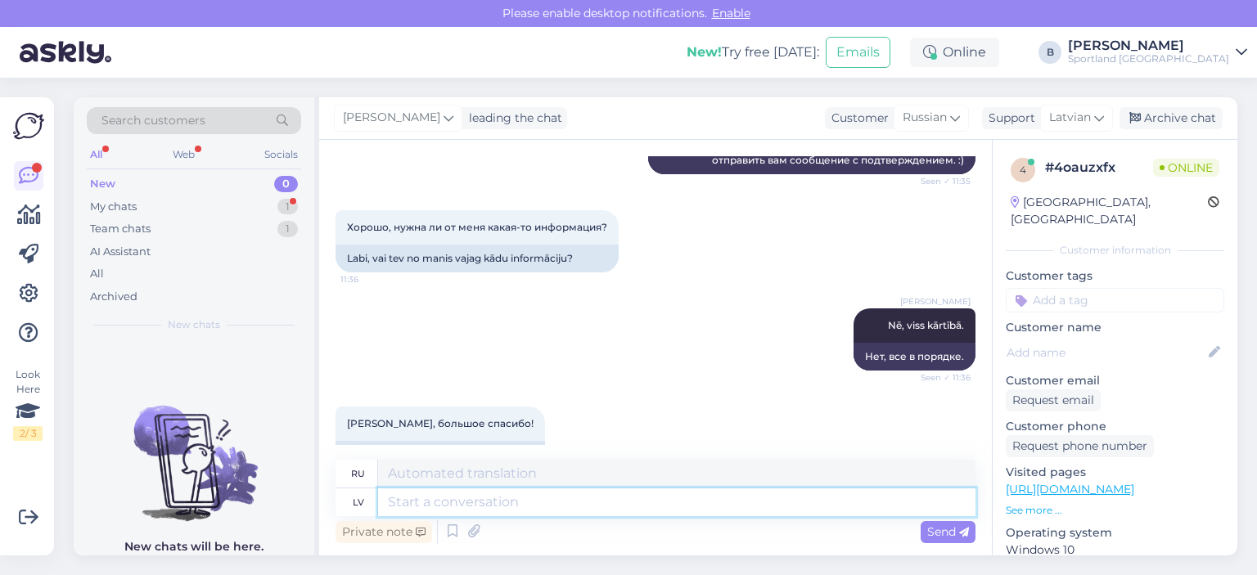
click at [629, 510] on textarea at bounding box center [676, 503] width 597 height 28
type textarea "[PERSON_NAME]"
type textarea "Хороший"
type textarea "Jauku Jums di"
type textarea "Рад встрече"
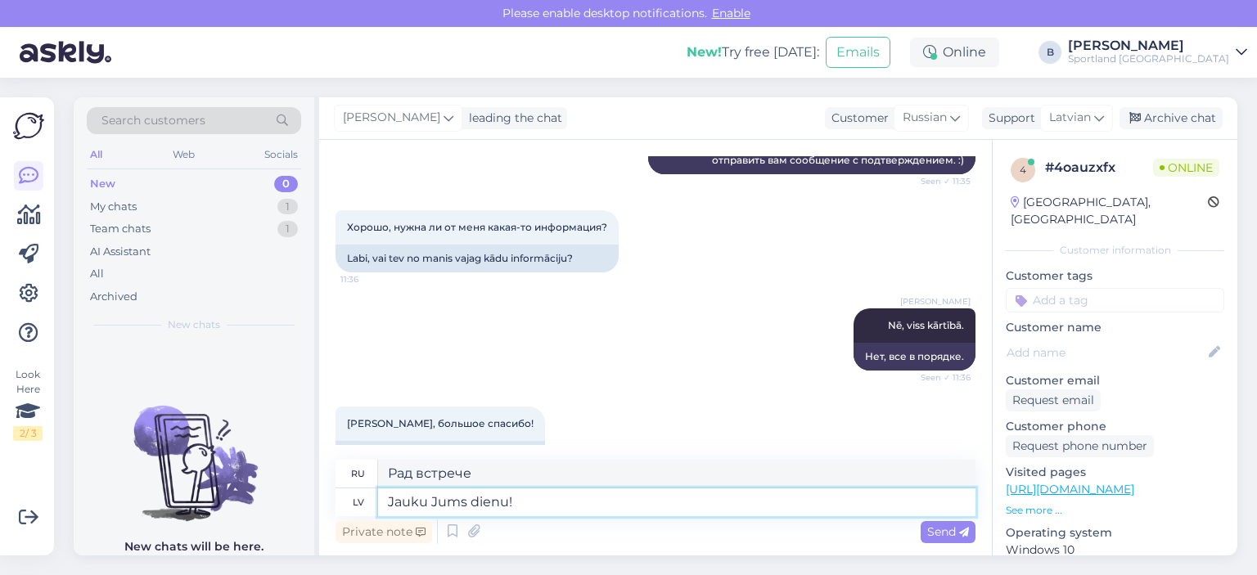
type textarea "Jauku Jums dienu!"
type textarea "Хорошего дня!"
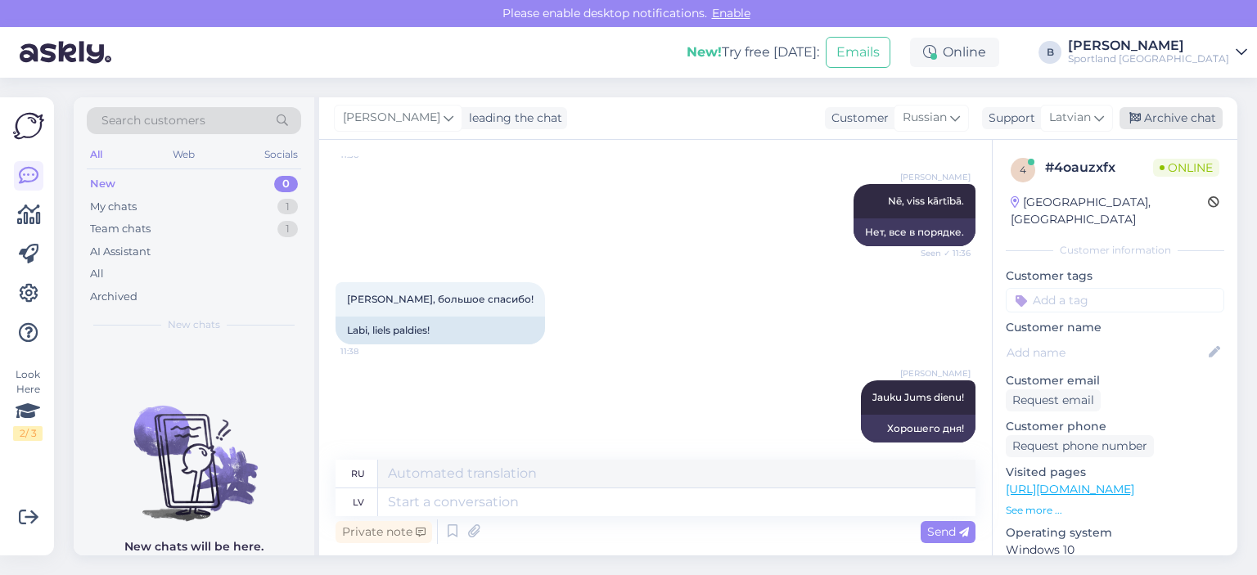
click at [1170, 110] on div "Archive chat" at bounding box center [1171, 118] width 103 height 22
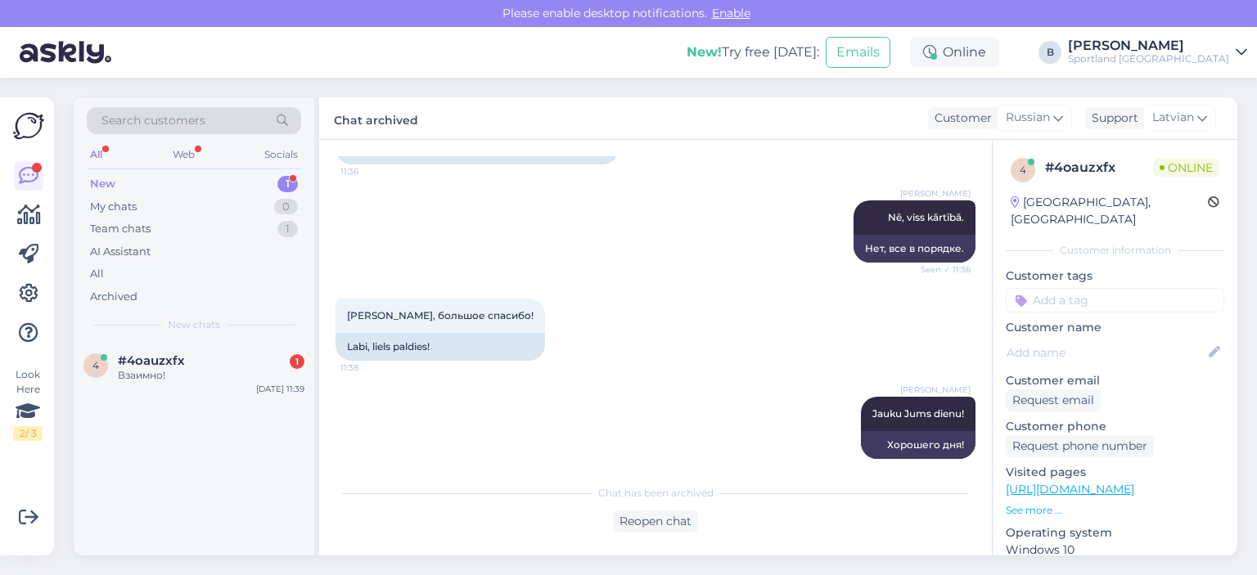
scroll to position [1350, 0]
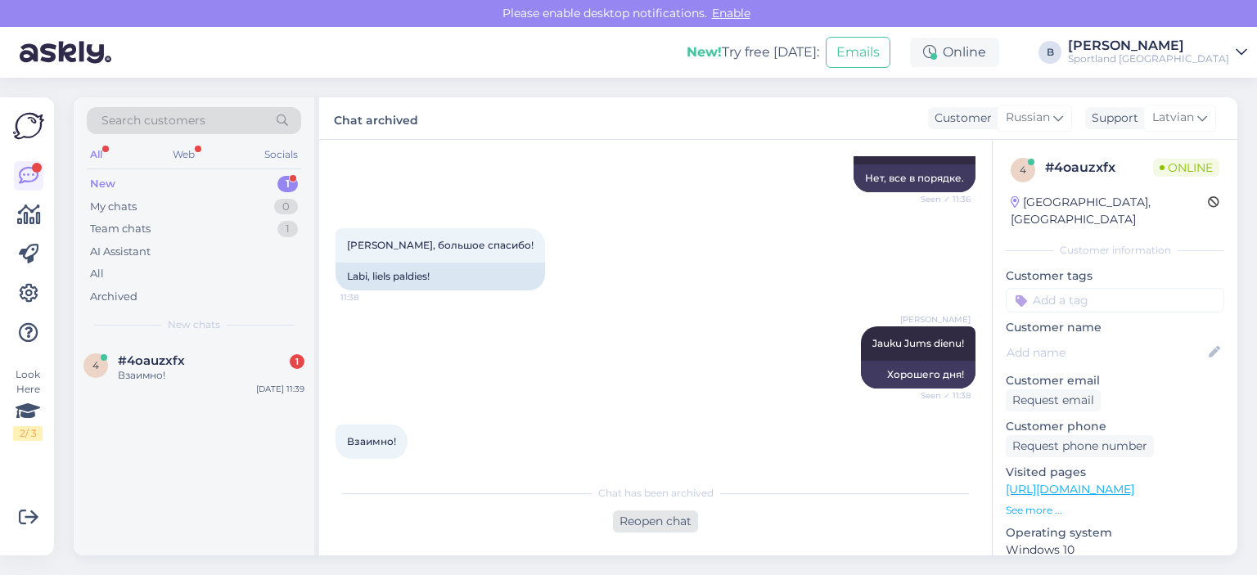
click at [642, 517] on div "Reopen chat" at bounding box center [655, 522] width 85 height 22
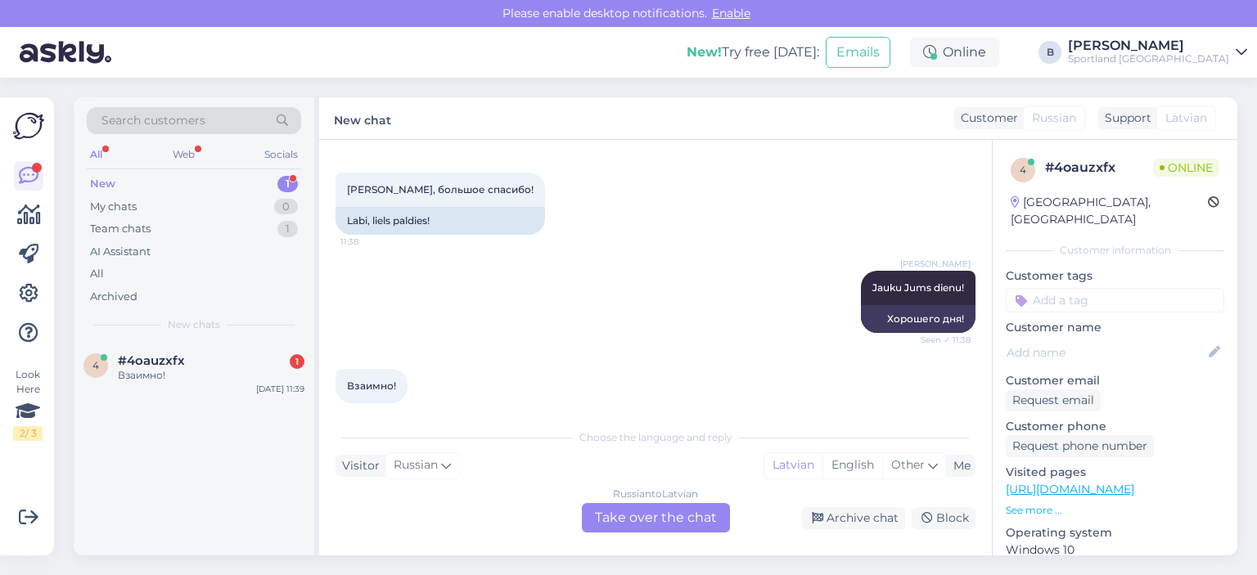
click at [681, 511] on div "Russian to Latvian Take over the chat" at bounding box center [656, 517] width 148 height 29
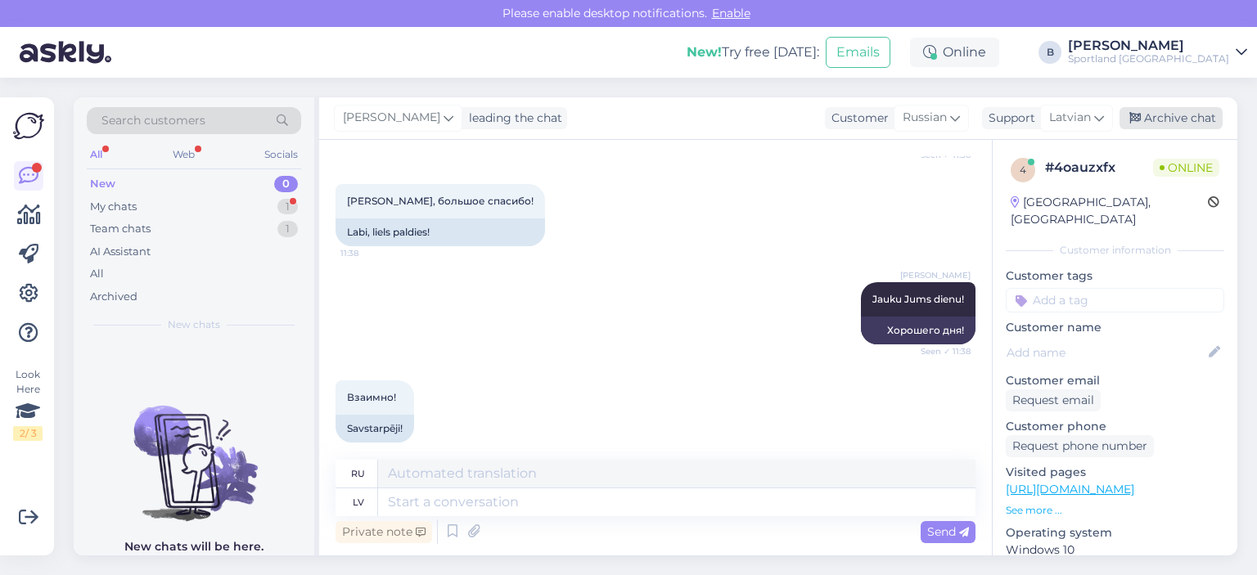
click at [1143, 114] on div "Archive chat" at bounding box center [1171, 118] width 103 height 22
